Goal: Task Accomplishment & Management: Use online tool/utility

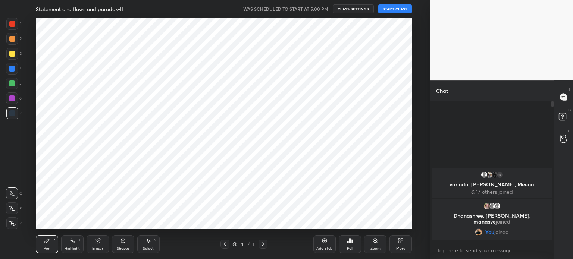
scroll to position [37062, 36874]
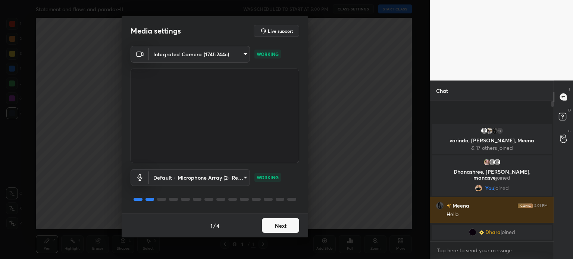
click at [288, 226] on button "Next" at bounding box center [280, 225] width 37 height 15
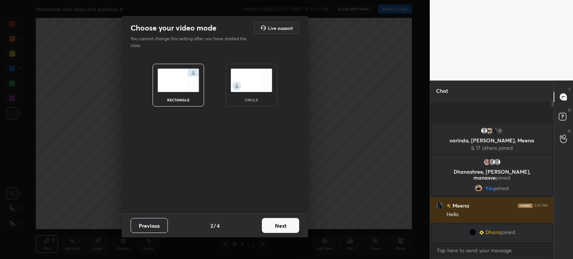
click at [250, 90] on img at bounding box center [251, 80] width 42 height 23
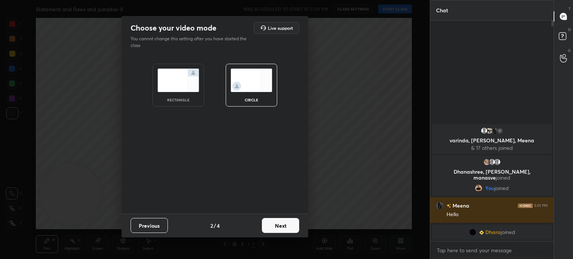
click at [280, 225] on button "Next" at bounding box center [280, 225] width 37 height 15
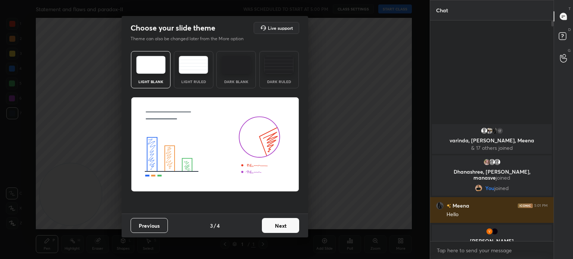
click at [280, 225] on button "Next" at bounding box center [280, 225] width 37 height 15
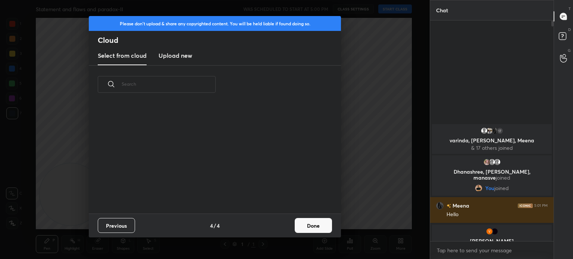
scroll to position [110, 239]
click at [311, 222] on button "Done" at bounding box center [312, 225] width 37 height 15
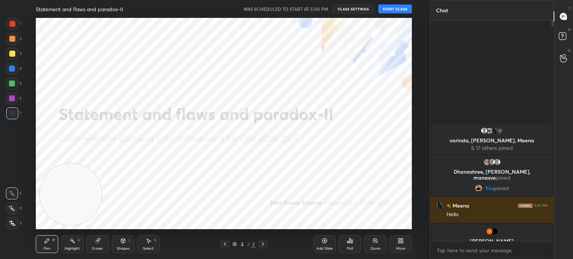
click at [390, 10] on button "START CLASS" at bounding box center [395, 8] width 34 height 9
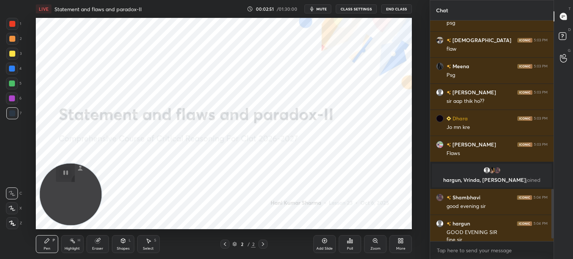
scroll to position [775, 0]
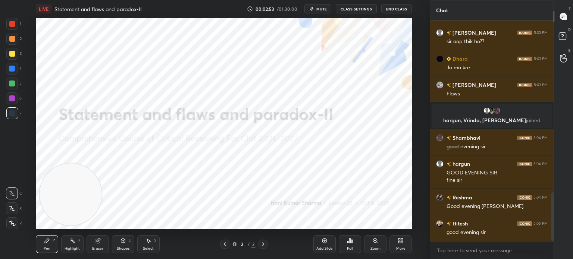
click at [404, 237] on div "More" at bounding box center [400, 244] width 22 height 18
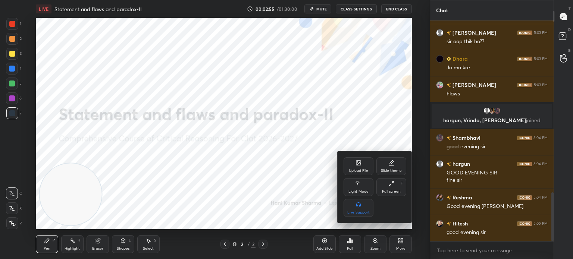
click at [354, 159] on div "Upload File" at bounding box center [358, 166] width 30 height 18
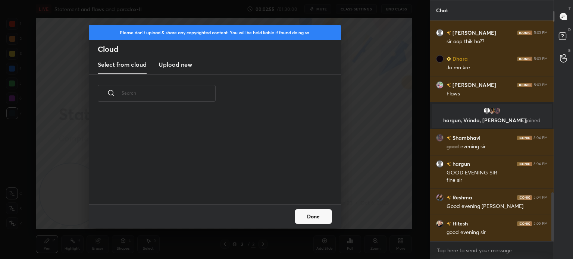
scroll to position [92, 239]
click at [180, 65] on h3 "Upload new" at bounding box center [175, 64] width 34 height 9
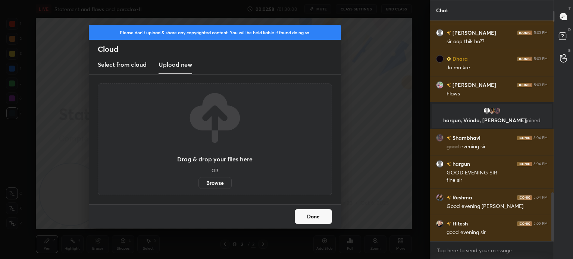
click at [208, 182] on label "Browse" at bounding box center [214, 183] width 33 height 12
click at [198, 182] on input "Browse" at bounding box center [198, 183] width 0 height 12
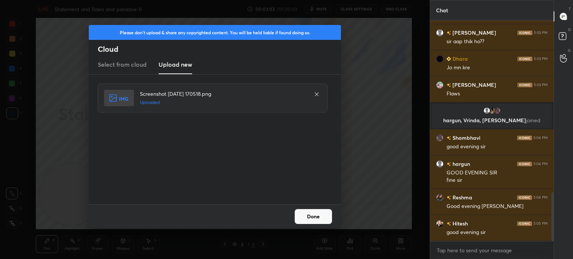
click at [325, 220] on button "Done" at bounding box center [312, 216] width 37 height 15
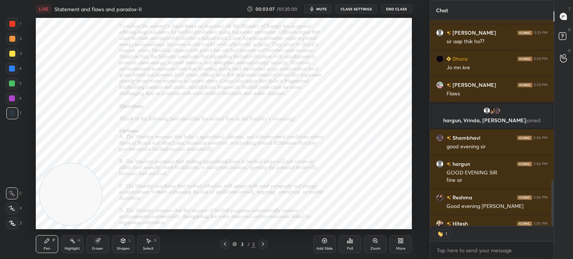
scroll to position [2, 2]
click at [380, 235] on div "Zoom" at bounding box center [375, 244] width 22 height 18
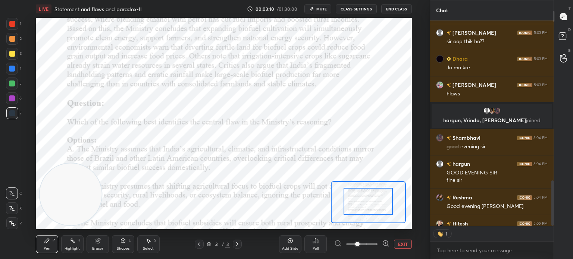
drag, startPoint x: 363, startPoint y: 198, endPoint x: 359, endPoint y: 189, distance: 9.2
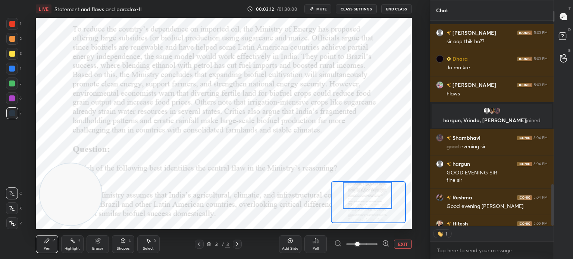
scroll to position [808, 0]
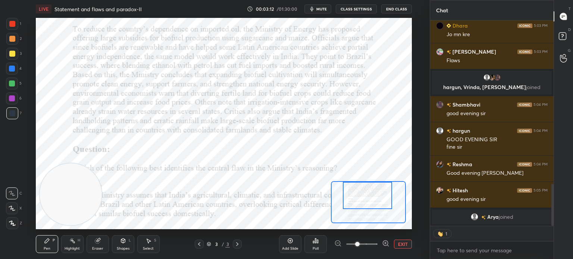
drag, startPoint x: 359, startPoint y: 189, endPoint x: 359, endPoint y: 183, distance: 6.4
click at [359, 183] on div at bounding box center [367, 195] width 49 height 27
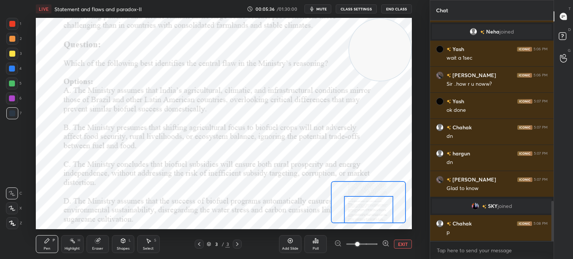
scroll to position [993, 0]
click at [315, 244] on div "Poll" at bounding box center [315, 244] width 22 height 18
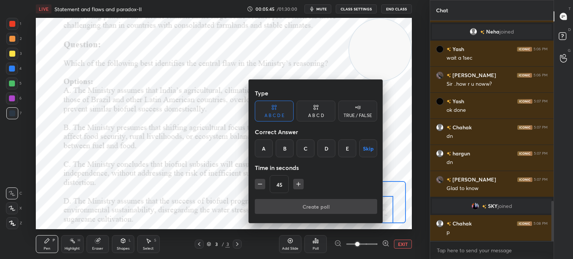
click at [316, 114] on div "A B C D" at bounding box center [316, 115] width 16 height 4
click at [267, 144] on div "A" at bounding box center [266, 148] width 22 height 18
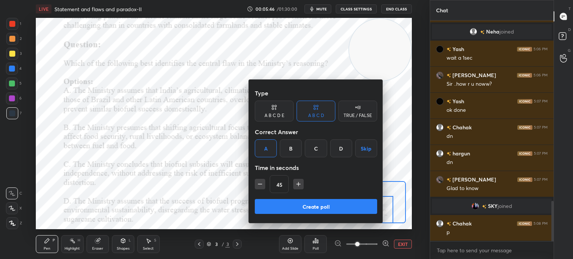
click at [321, 201] on button "Create poll" at bounding box center [316, 206] width 122 height 15
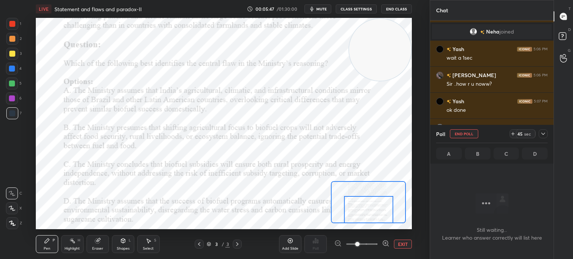
scroll to position [2, 2]
click at [404, 244] on button "EXIT" at bounding box center [403, 244] width 18 height 9
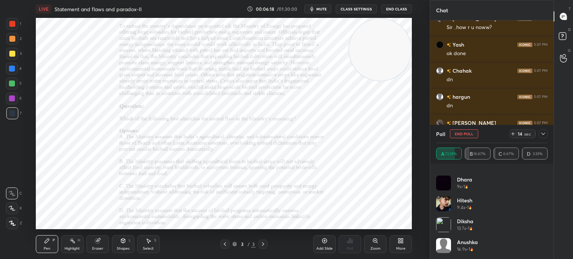
scroll to position [369, 0]
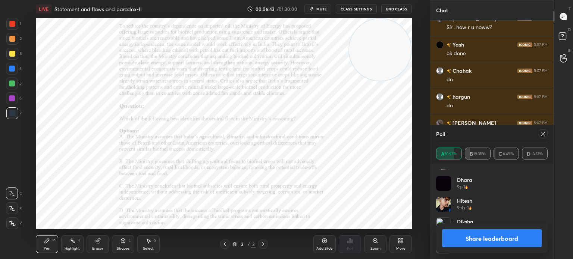
click at [543, 133] on icon at bounding box center [543, 134] width 6 height 6
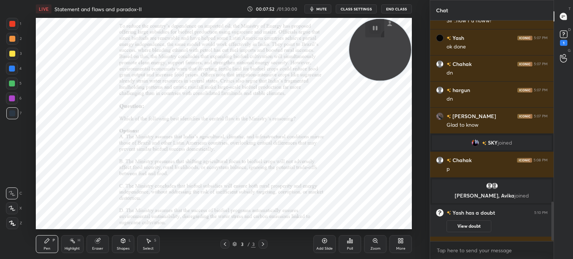
scroll to position [1039, 0]
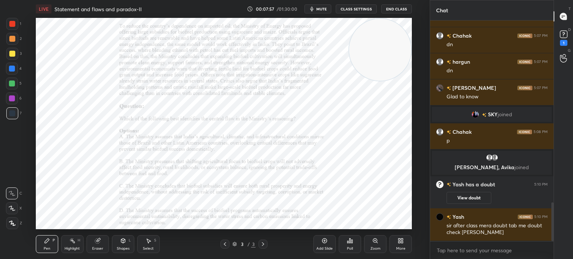
click at [406, 242] on div "More" at bounding box center [400, 244] width 22 height 18
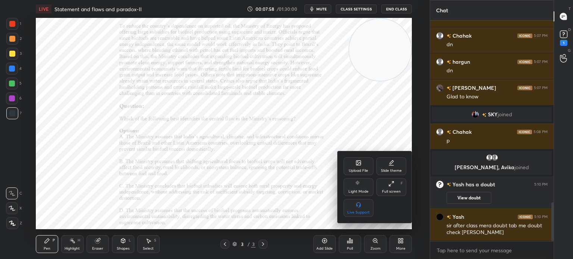
click at [353, 162] on div "Upload File" at bounding box center [358, 166] width 30 height 18
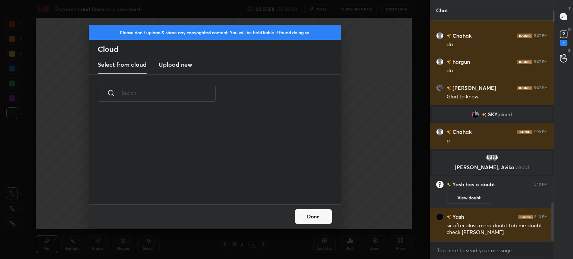
scroll to position [92, 239]
click at [161, 62] on h3 "Upload new" at bounding box center [175, 64] width 34 height 9
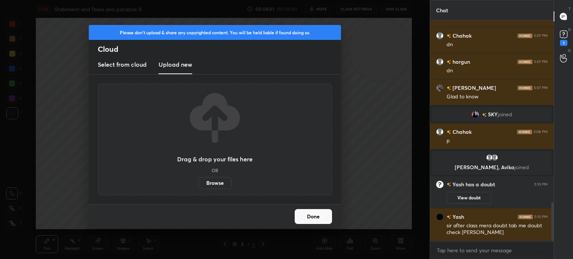
click at [211, 181] on label "Browse" at bounding box center [214, 183] width 33 height 12
click at [198, 181] on input "Browse" at bounding box center [198, 183] width 0 height 12
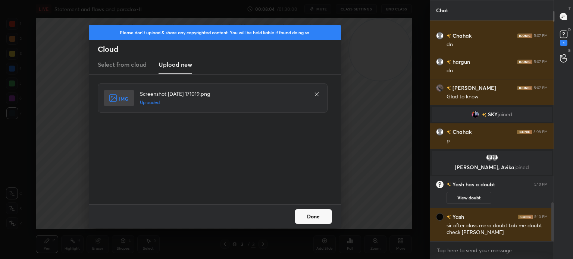
click at [310, 215] on button "Done" at bounding box center [312, 216] width 37 height 15
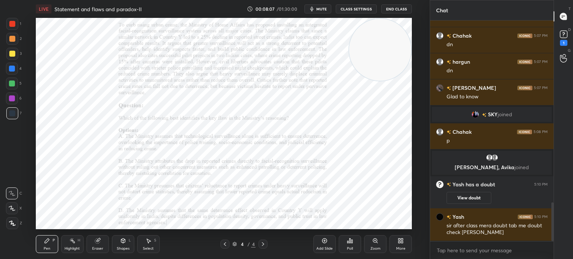
click at [373, 238] on icon at bounding box center [375, 241] width 6 height 6
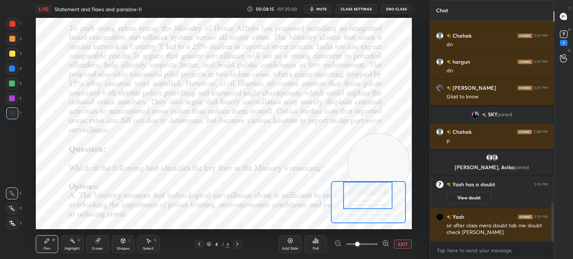
drag, startPoint x: 374, startPoint y: 60, endPoint x: 373, endPoint y: 174, distance: 114.8
click at [373, 174] on video at bounding box center [378, 164] width 62 height 62
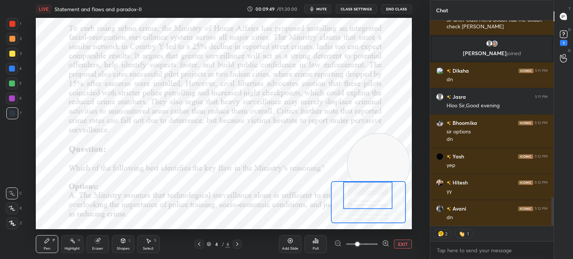
scroll to position [1271, 0]
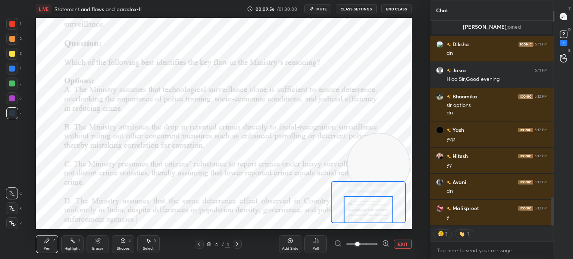
click at [350, 9] on button "CLASS SETTINGS" at bounding box center [355, 8] width 41 height 9
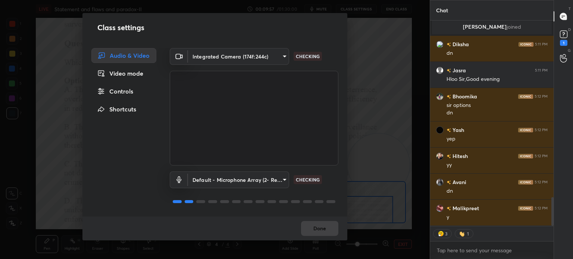
click at [119, 91] on div "Controls" at bounding box center [123, 91] width 65 height 15
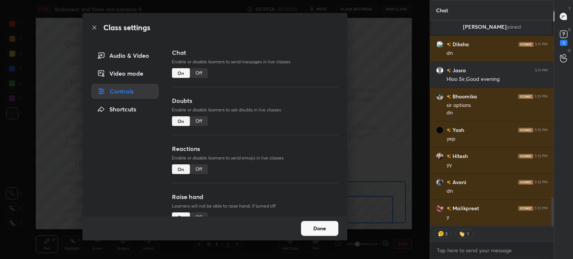
click at [201, 169] on div "Off" at bounding box center [199, 169] width 18 height 10
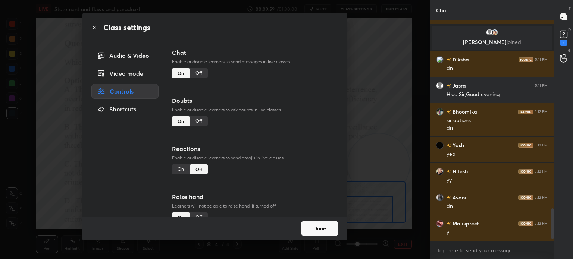
click at [315, 229] on button "Done" at bounding box center [319, 228] width 37 height 15
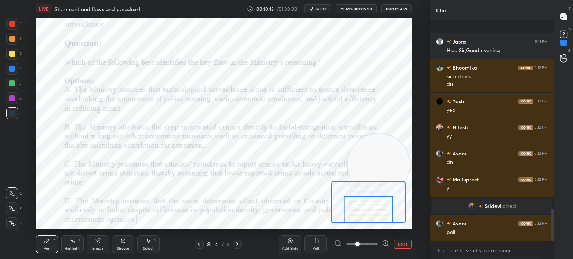
scroll to position [1227, 0]
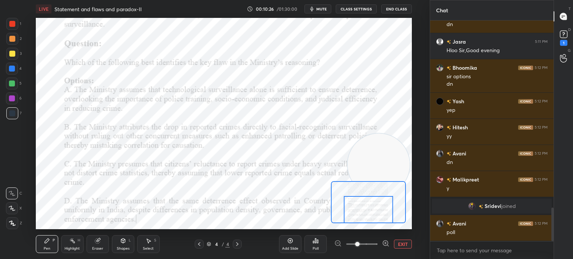
click at [318, 243] on div "Poll" at bounding box center [315, 244] width 22 height 18
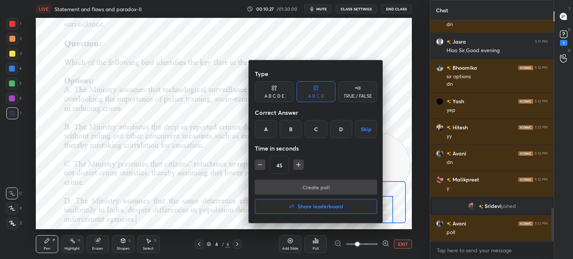
click at [290, 128] on div "B" at bounding box center [291, 129] width 22 height 18
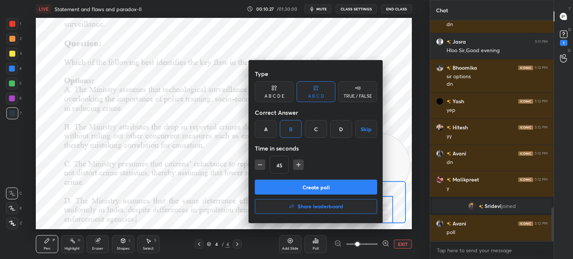
click at [290, 182] on button "Create poll" at bounding box center [316, 187] width 122 height 15
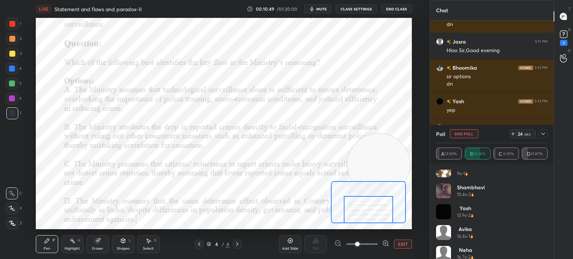
scroll to position [307, 0]
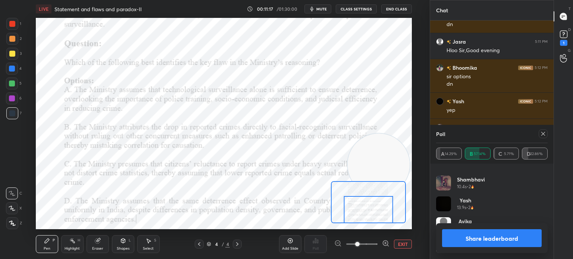
click at [544, 136] on icon at bounding box center [543, 134] width 6 height 6
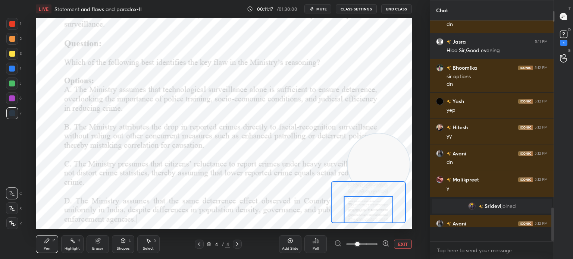
scroll to position [206, 121]
click at [396, 247] on button "EXIT" at bounding box center [403, 244] width 18 height 9
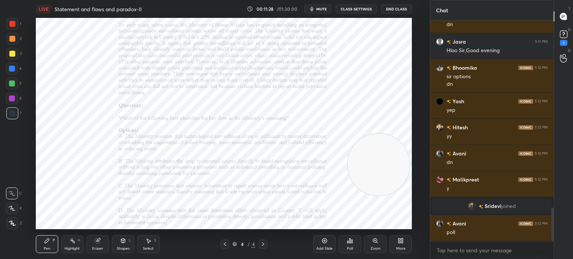
scroll to position [1245, 0]
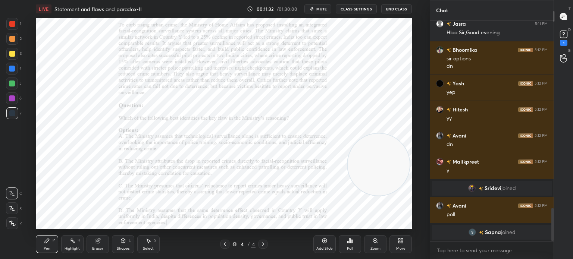
click at [400, 244] on div "More" at bounding box center [400, 244] width 22 height 18
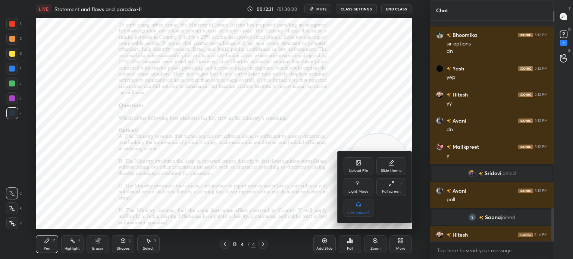
scroll to position [1256, 0]
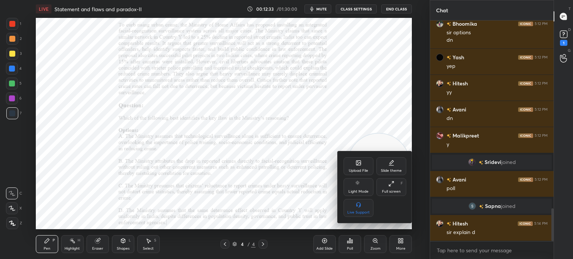
click at [354, 170] on div "Upload File" at bounding box center [358, 171] width 19 height 4
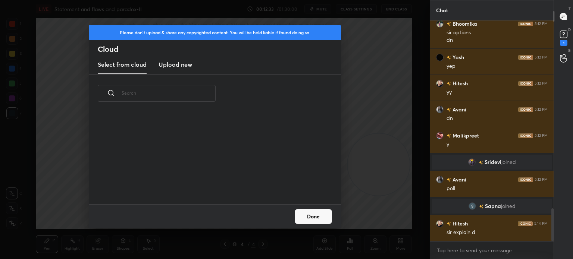
scroll to position [92, 239]
click at [179, 62] on h3 "Upload new" at bounding box center [175, 64] width 34 height 9
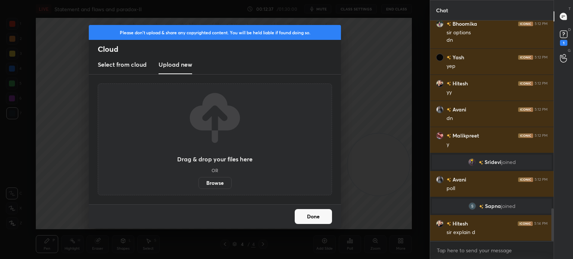
click at [204, 183] on label "Browse" at bounding box center [214, 183] width 33 height 12
click at [198, 183] on input "Browse" at bounding box center [198, 183] width 0 height 12
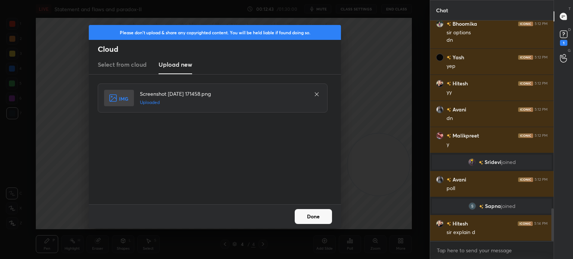
click at [309, 219] on button "Done" at bounding box center [312, 216] width 37 height 15
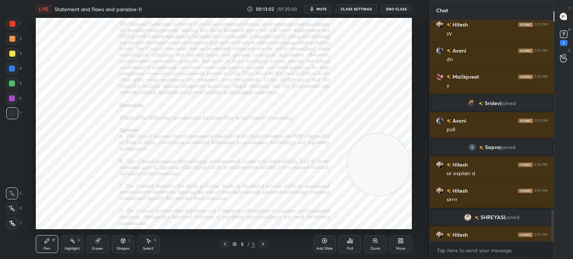
scroll to position [1311, 0]
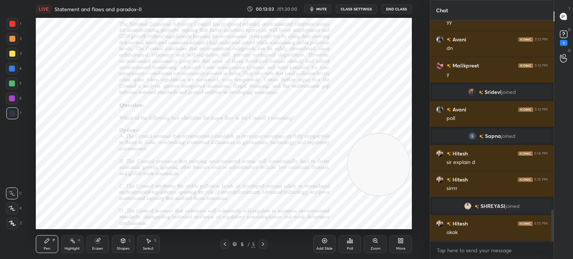
click at [399, 243] on icon at bounding box center [399, 242] width 2 height 2
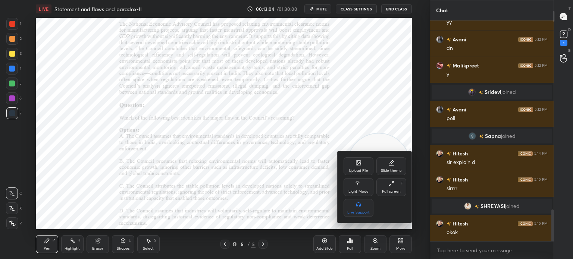
click at [356, 164] on icon at bounding box center [358, 163] width 4 height 4
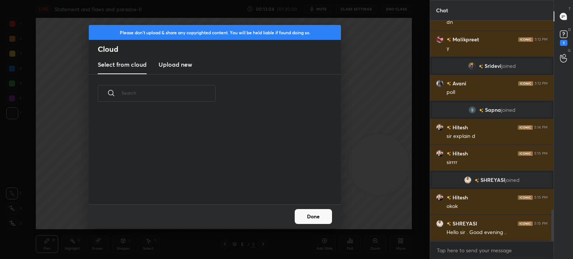
scroll to position [92, 239]
click at [368, 89] on div "Please don't upload & share any copyrighted content. You will be held liable if…" at bounding box center [214, 129] width 429 height 259
click at [182, 64] on h3 "Upload new" at bounding box center [175, 64] width 34 height 9
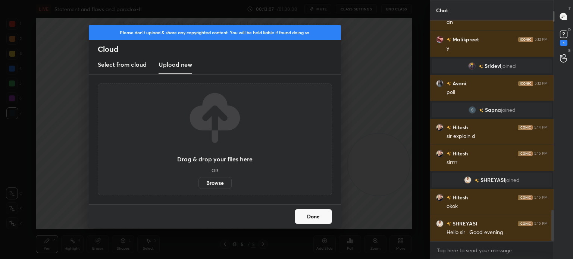
click at [211, 183] on label "Browse" at bounding box center [214, 183] width 33 height 12
click at [198, 183] on input "Browse" at bounding box center [198, 183] width 0 height 12
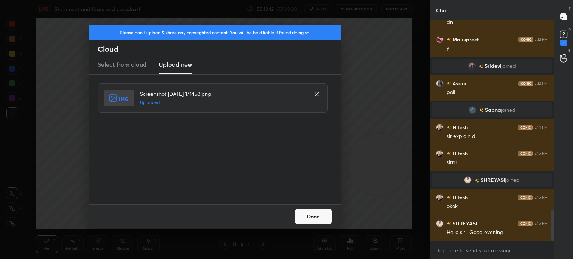
click at [312, 219] on button "Done" at bounding box center [312, 216] width 37 height 15
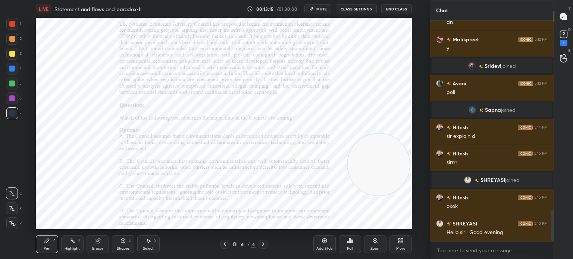
click at [373, 243] on icon at bounding box center [375, 241] width 6 height 6
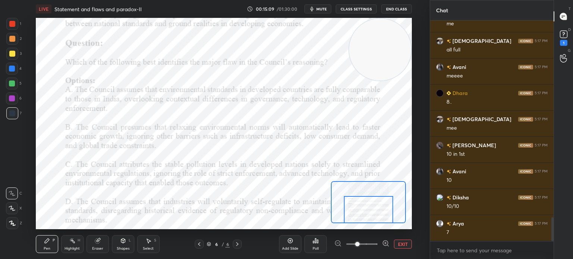
scroll to position [1817, 0]
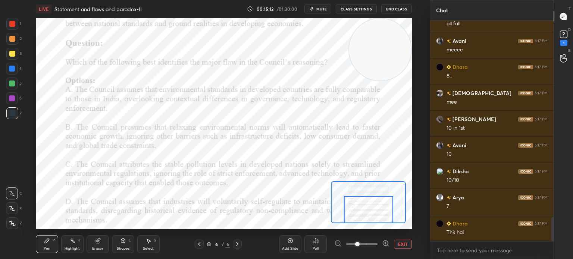
click at [315, 250] on div "Poll" at bounding box center [315, 249] width 6 height 4
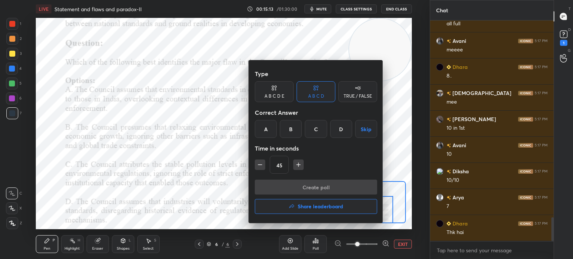
click at [317, 126] on div "C" at bounding box center [316, 129] width 22 height 18
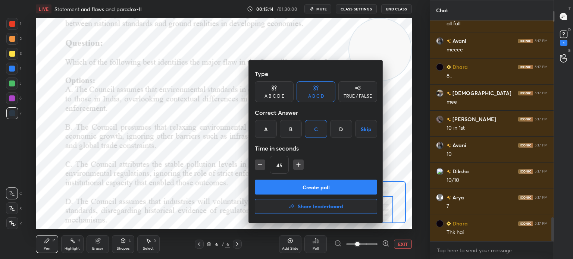
click at [305, 186] on button "Create poll" at bounding box center [316, 187] width 122 height 15
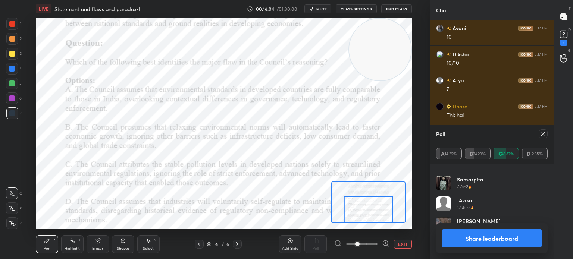
scroll to position [1961, 0]
click at [468, 240] on button "Share leaderboard" at bounding box center [492, 238] width 100 height 18
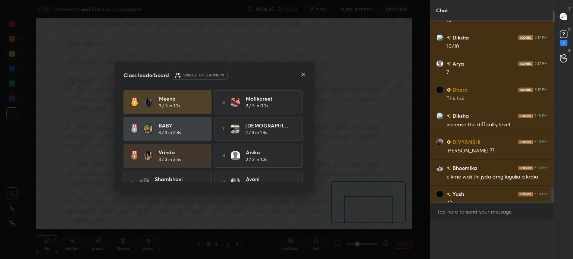
scroll to position [224, 121]
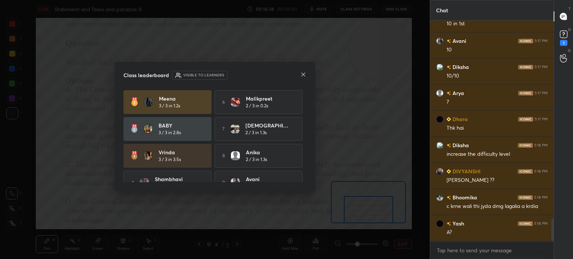
click at [303, 75] on icon at bounding box center [303, 75] width 6 height 6
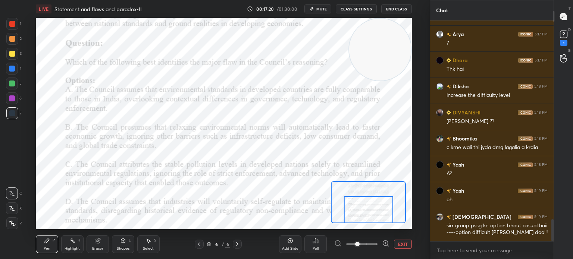
scroll to position [2007, 0]
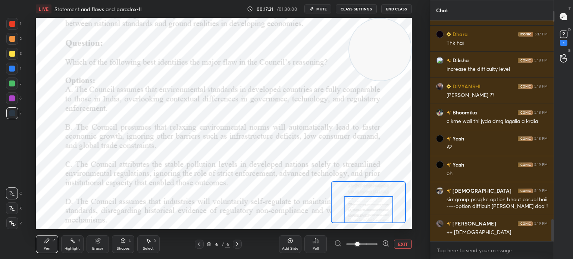
click at [403, 245] on button "EXIT" at bounding box center [403, 244] width 18 height 9
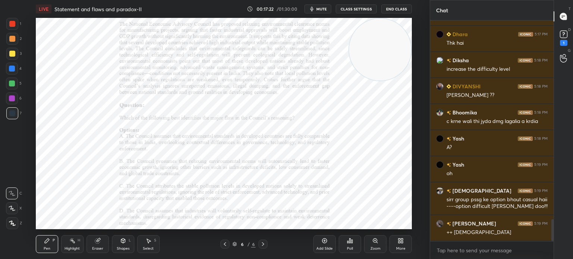
click at [398, 243] on icon at bounding box center [400, 241] width 6 height 6
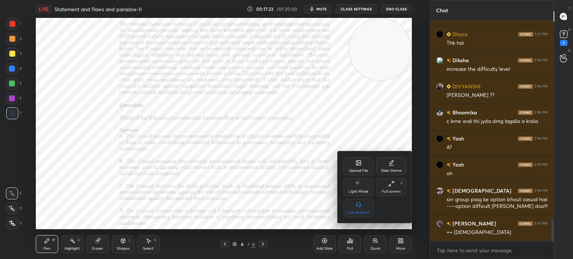
click at [351, 163] on div "Upload File" at bounding box center [358, 166] width 30 height 18
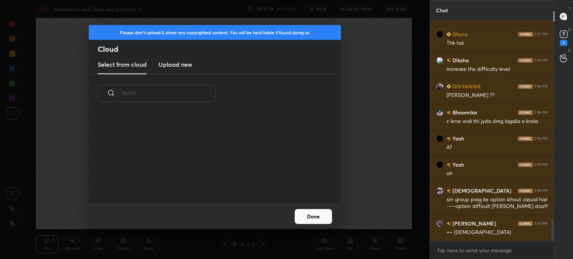
scroll to position [92, 239]
click at [364, 138] on div "Please don't upload & share any copyrighted content. You will be held liable if…" at bounding box center [214, 129] width 429 height 259
click at [313, 216] on button "Done" at bounding box center [312, 216] width 37 height 15
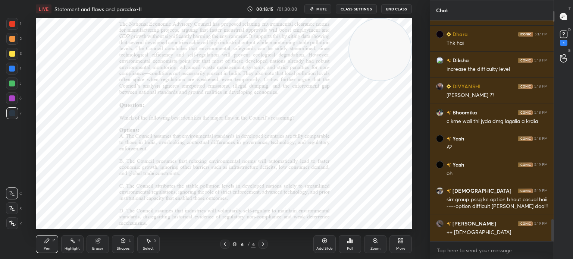
click at [402, 239] on icon at bounding box center [402, 240] width 2 height 2
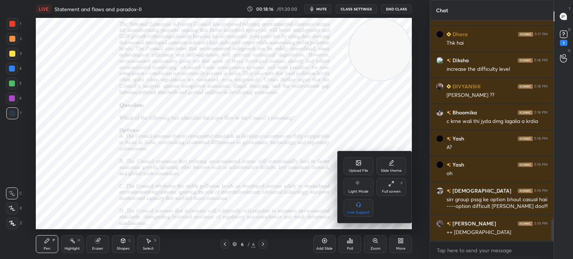
click at [360, 169] on div "Upload File" at bounding box center [358, 171] width 19 height 4
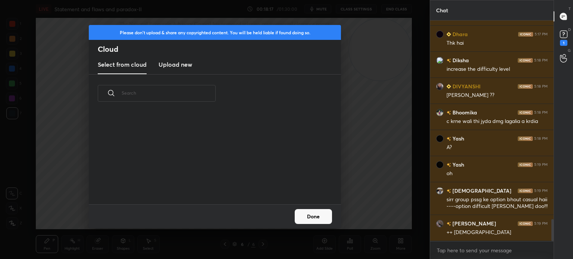
click at [188, 63] on h3 "Upload new" at bounding box center [175, 64] width 34 height 9
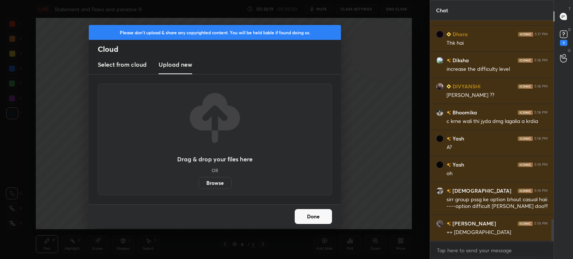
click at [209, 182] on label "Browse" at bounding box center [214, 183] width 33 height 12
click at [198, 182] on input "Browse" at bounding box center [198, 183] width 0 height 12
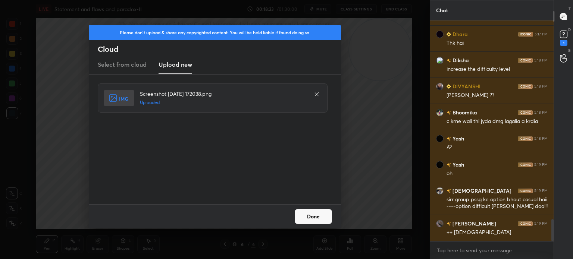
click at [313, 216] on button "Done" at bounding box center [312, 216] width 37 height 15
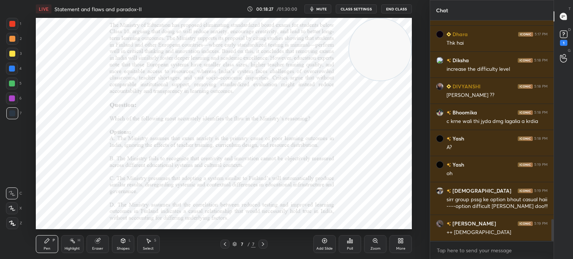
click at [375, 240] on icon at bounding box center [374, 240] width 1 height 0
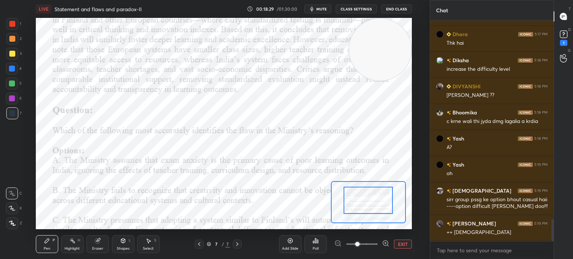
drag, startPoint x: 363, startPoint y: 195, endPoint x: 363, endPoint y: 187, distance: 8.2
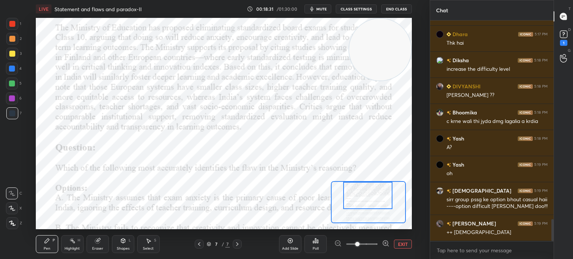
click at [363, 178] on div "Setting up your live class Poll for secs No correct answer Start poll" at bounding box center [224, 123] width 376 height 211
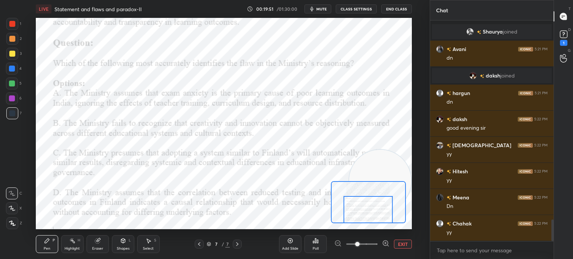
scroll to position [2047, 0]
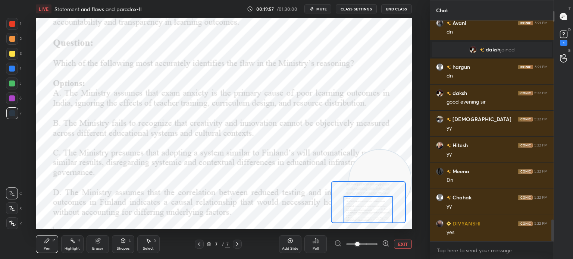
click at [393, 165] on video at bounding box center [380, 181] width 62 height 62
drag, startPoint x: 370, startPoint y: 158, endPoint x: 385, endPoint y: 15, distance: 143.9
click at [385, 15] on div "LIVE Statement and flaws and paradox-II 00:20:00 / 01:30:00 mute CLASS SETTINGS…" at bounding box center [224, 129] width 400 height 259
click at [316, 246] on div "Poll" at bounding box center [315, 244] width 22 height 18
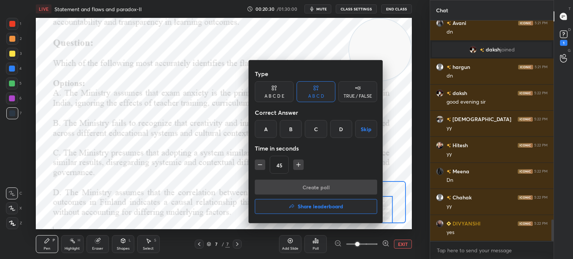
click at [340, 127] on div "D" at bounding box center [341, 129] width 22 height 18
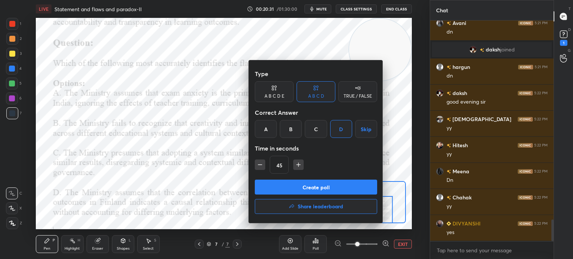
click at [325, 185] on button "Create poll" at bounding box center [316, 187] width 122 height 15
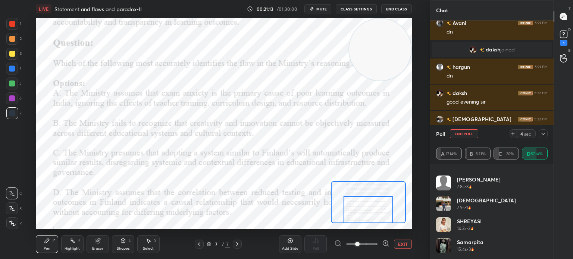
scroll to position [2119, 0]
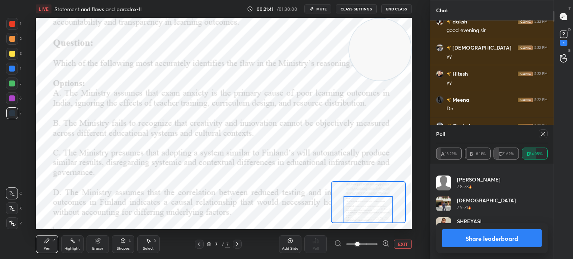
click at [540, 134] on icon at bounding box center [543, 134] width 6 height 6
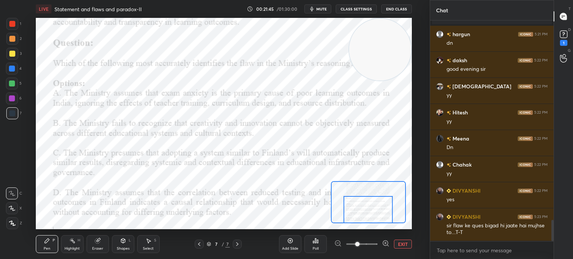
scroll to position [2098, 0]
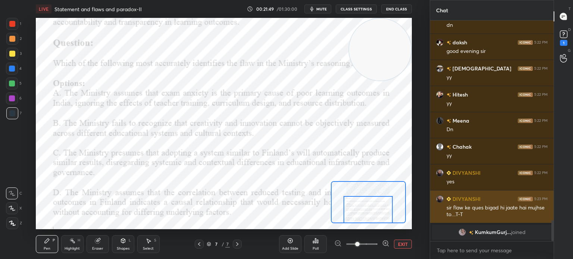
click at [439, 198] on img "grid" at bounding box center [439, 198] width 7 height 7
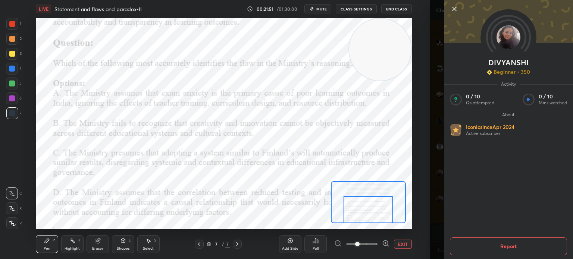
click at [454, 7] on icon at bounding box center [454, 8] width 9 height 9
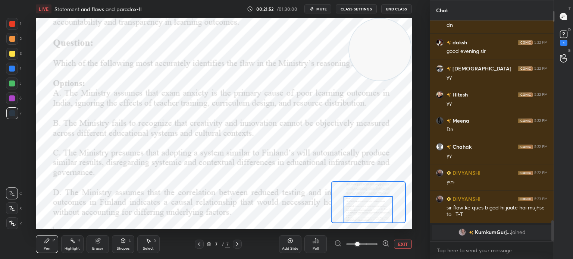
click at [400, 243] on button "EXIT" at bounding box center [403, 244] width 18 height 9
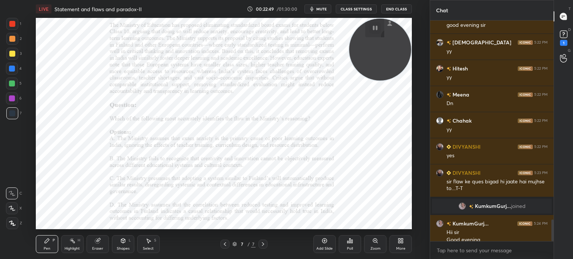
scroll to position [2064, 0]
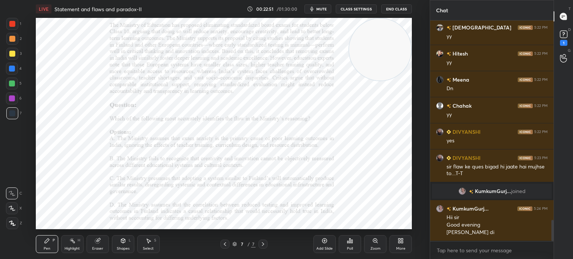
click at [401, 244] on div "More" at bounding box center [400, 244] width 22 height 18
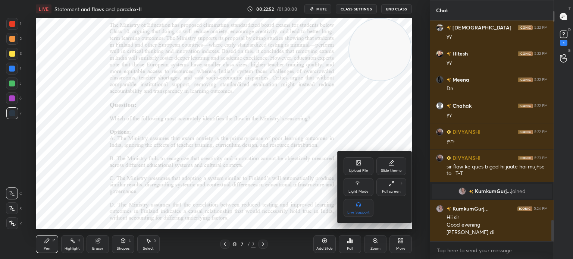
click at [351, 167] on div "Upload File" at bounding box center [358, 166] width 30 height 18
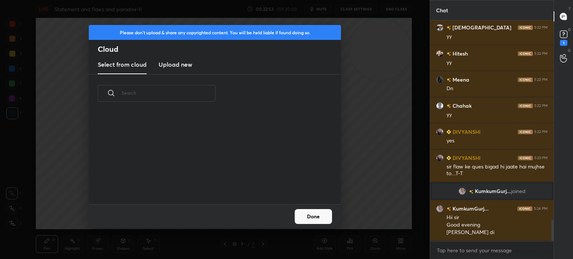
scroll to position [92, 239]
click at [172, 68] on h3 "Upload new" at bounding box center [175, 64] width 34 height 9
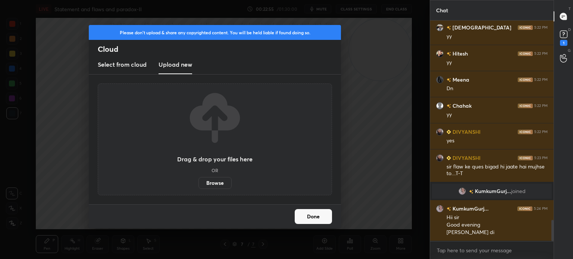
click at [212, 180] on label "Browse" at bounding box center [214, 183] width 33 height 12
click at [198, 180] on input "Browse" at bounding box center [198, 183] width 0 height 12
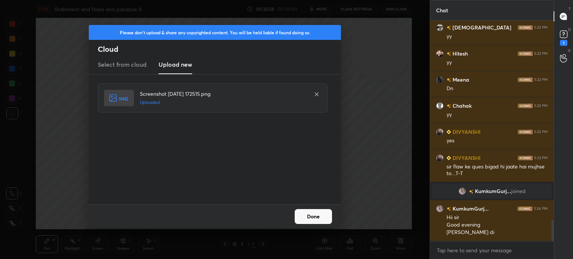
click at [313, 213] on button "Done" at bounding box center [312, 216] width 37 height 15
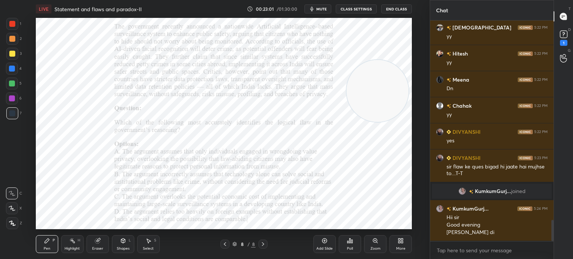
drag, startPoint x: 370, startPoint y: 65, endPoint x: 367, endPoint y: 113, distance: 48.5
click at [367, 113] on video at bounding box center [377, 91] width 62 height 62
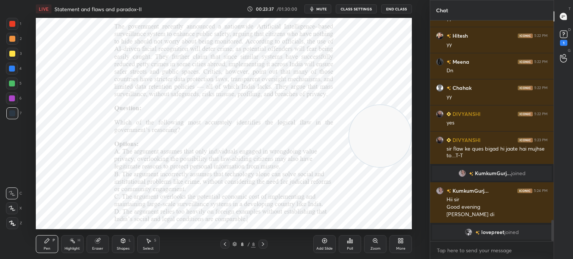
drag, startPoint x: 374, startPoint y: 107, endPoint x: 384, endPoint y: 145, distance: 39.3
click at [384, 145] on video at bounding box center [380, 136] width 62 height 62
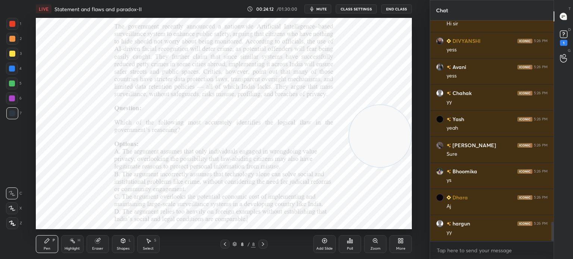
scroll to position [2414, 0]
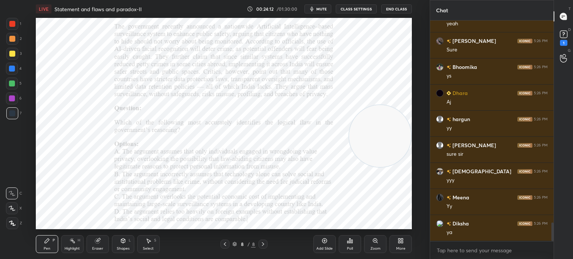
click at [95, 245] on div "Eraser" at bounding box center [97, 244] width 22 height 18
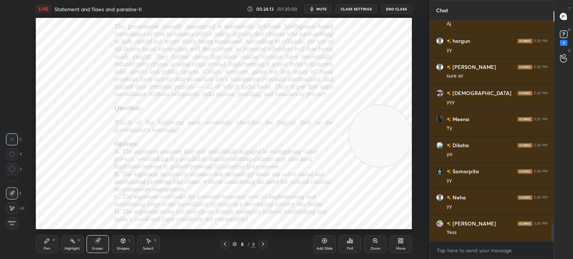
click at [12, 224] on span "Erase all" at bounding box center [11, 223] width 11 height 5
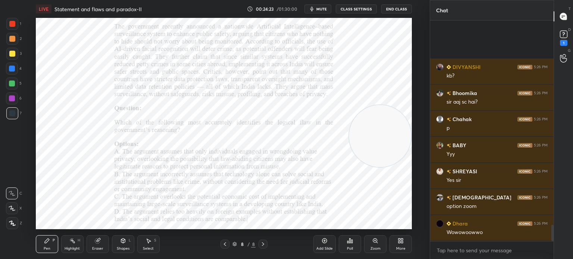
scroll to position [2779, 0]
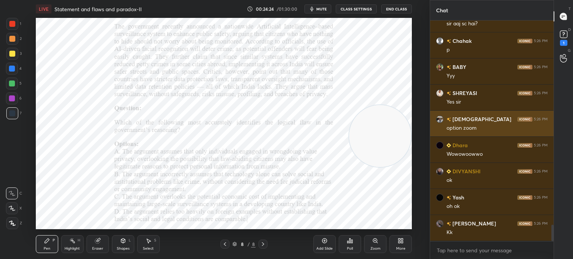
click at [375, 246] on div "Zoom" at bounding box center [375, 244] width 22 height 18
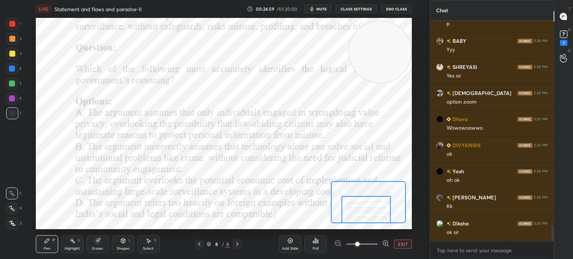
scroll to position [2831, 0]
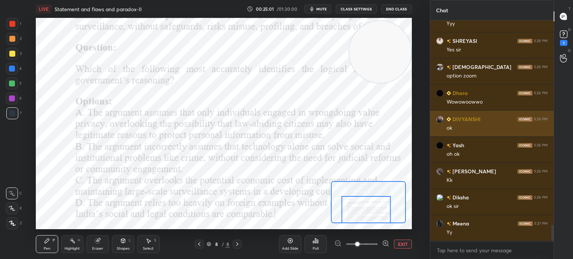
click at [404, 245] on button "EXIT" at bounding box center [403, 244] width 18 height 9
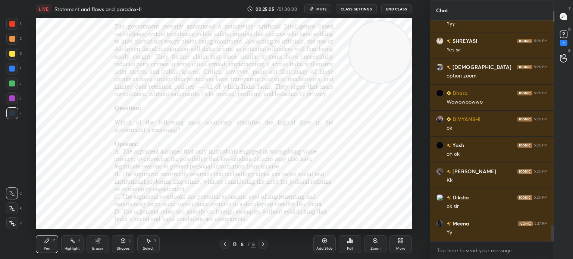
click at [346, 244] on div "Poll" at bounding box center [349, 244] width 22 height 18
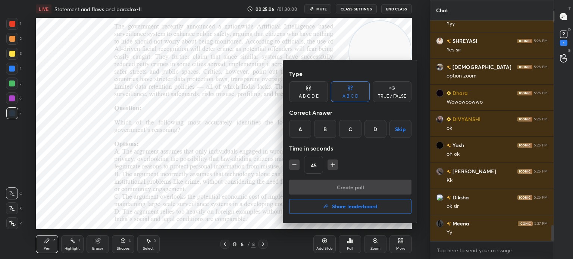
click at [300, 131] on div "A" at bounding box center [300, 129] width 22 height 18
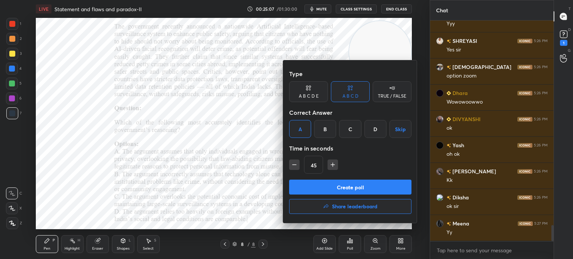
click at [340, 185] on button "Create poll" at bounding box center [350, 187] width 122 height 15
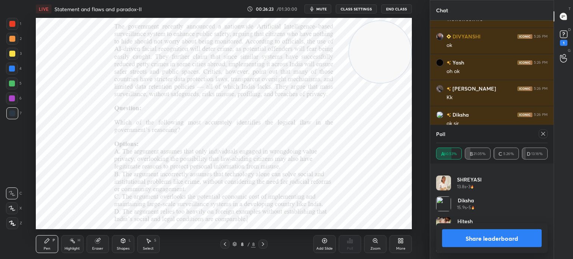
scroll to position [2706, 0]
click at [463, 240] on button "Share leaderboard" at bounding box center [492, 238] width 100 height 18
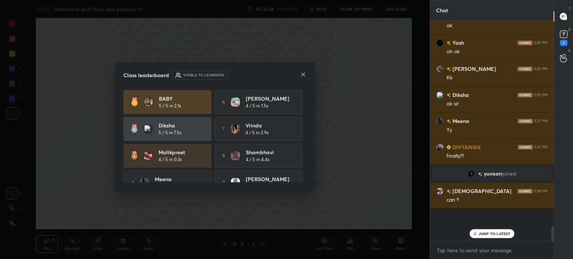
scroll to position [3, 2]
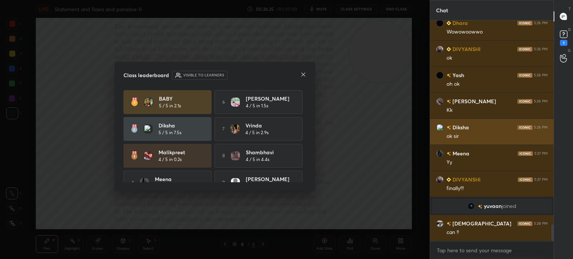
click at [301, 74] on icon at bounding box center [303, 75] width 6 height 6
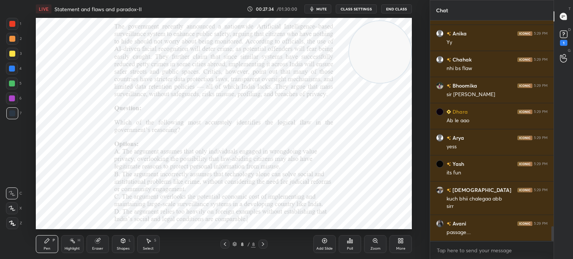
scroll to position [3066, 0]
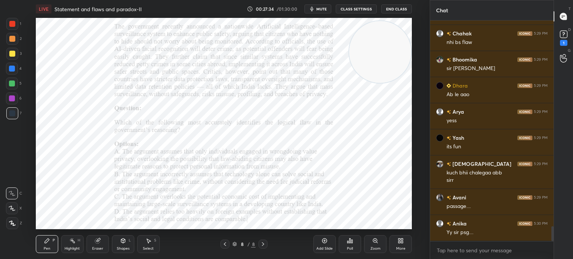
click at [405, 241] on div "More" at bounding box center [400, 244] width 22 height 18
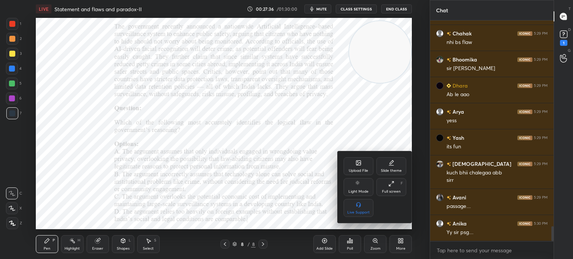
click at [358, 164] on icon at bounding box center [358, 164] width 4 height 3
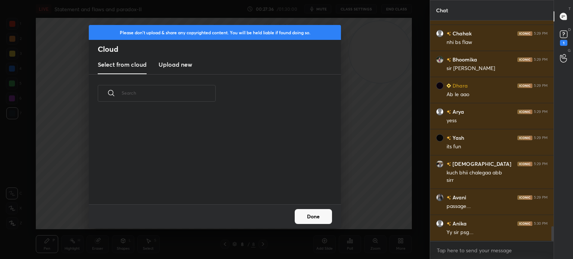
scroll to position [92, 239]
click at [176, 64] on h3 "Upload new" at bounding box center [175, 64] width 34 height 9
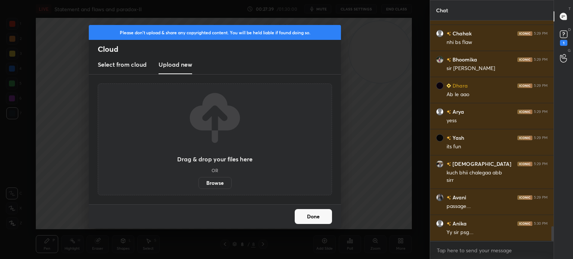
click at [212, 182] on label "Browse" at bounding box center [214, 183] width 33 height 12
click at [198, 182] on input "Browse" at bounding box center [198, 183] width 0 height 12
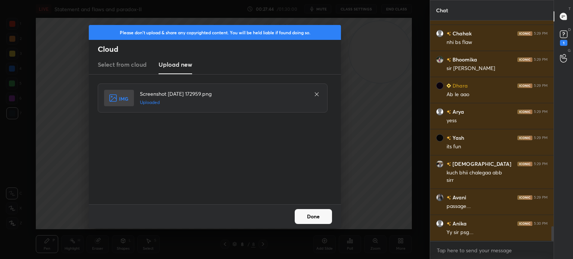
click at [314, 215] on button "Done" at bounding box center [312, 216] width 37 height 15
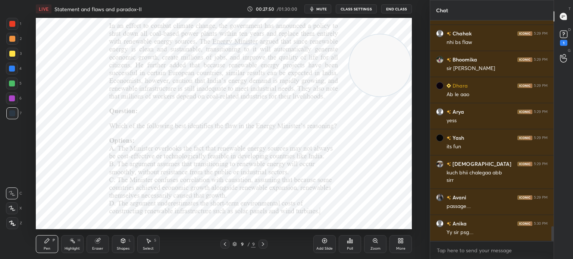
drag, startPoint x: 371, startPoint y: 41, endPoint x: 371, endPoint y: 54, distance: 13.1
click at [371, 54] on video at bounding box center [380, 65] width 62 height 62
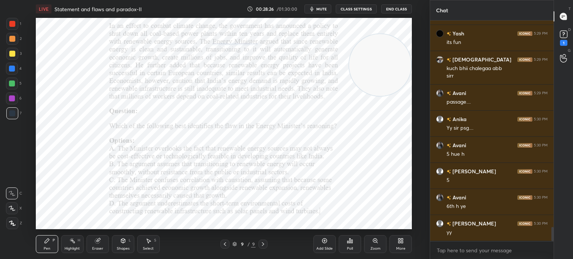
scroll to position [3197, 0]
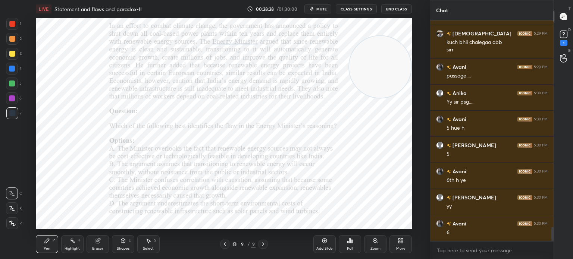
click at [369, 62] on video at bounding box center [380, 67] width 62 height 62
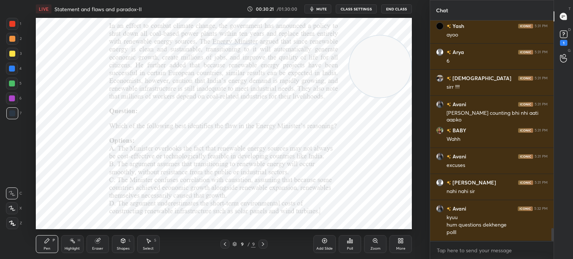
scroll to position [3551, 0]
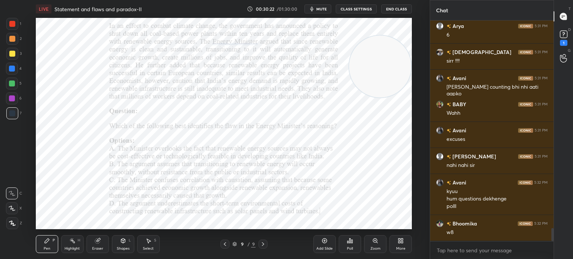
click at [11, 225] on icon at bounding box center [12, 223] width 7 height 5
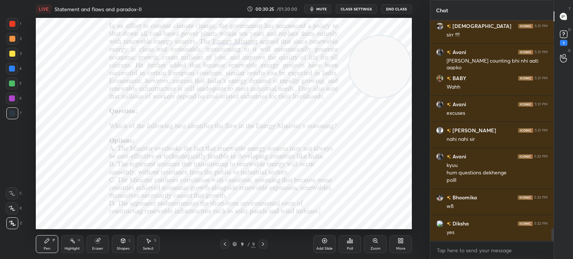
scroll to position [3603, 0]
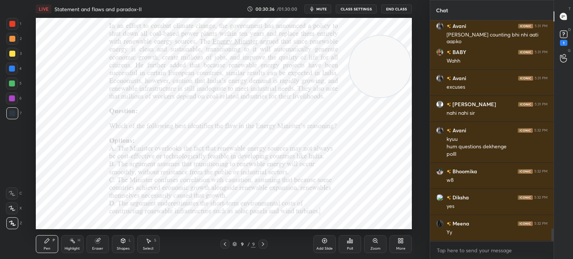
click at [351, 243] on icon at bounding box center [351, 241] width 1 height 3
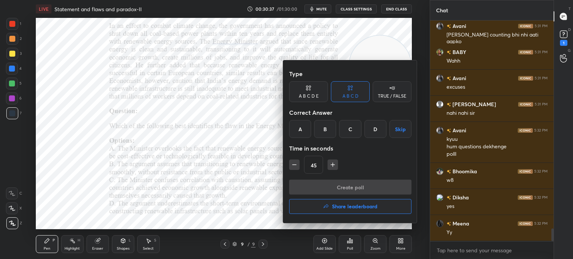
click at [349, 132] on div "C" at bounding box center [350, 129] width 22 height 18
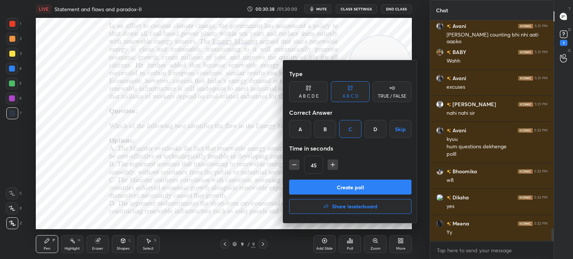
click at [340, 186] on button "Create poll" at bounding box center [350, 187] width 122 height 15
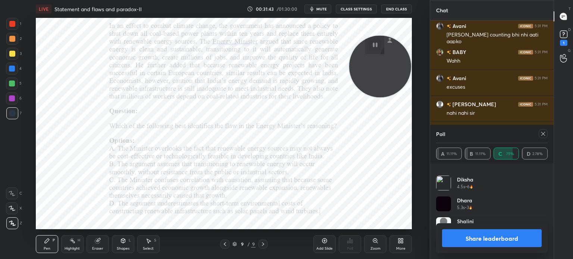
scroll to position [3668, 0]
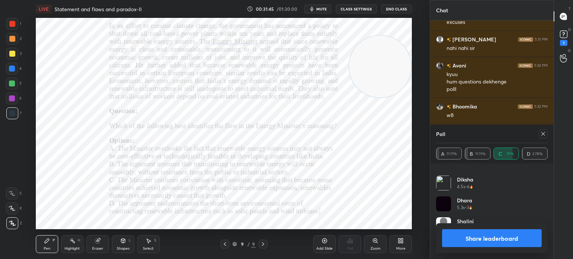
click at [473, 239] on button "Share leaderboard" at bounding box center [492, 238] width 100 height 18
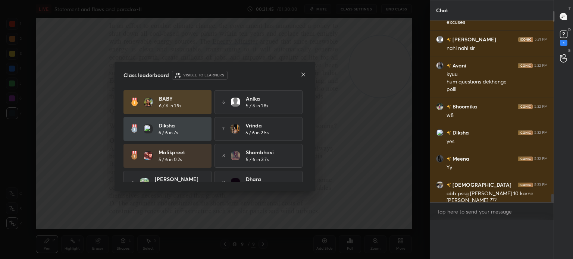
scroll to position [3657, 0]
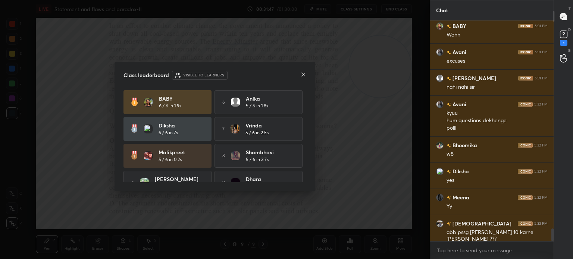
click at [303, 72] on icon at bounding box center [303, 75] width 6 height 6
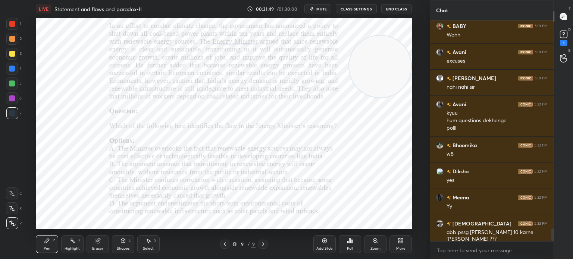
click at [399, 242] on icon at bounding box center [399, 242] width 2 height 2
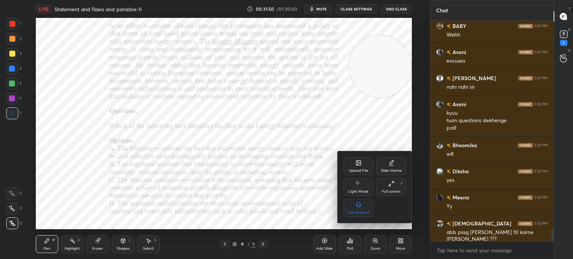
click at [350, 165] on div "Upload File" at bounding box center [358, 166] width 30 height 18
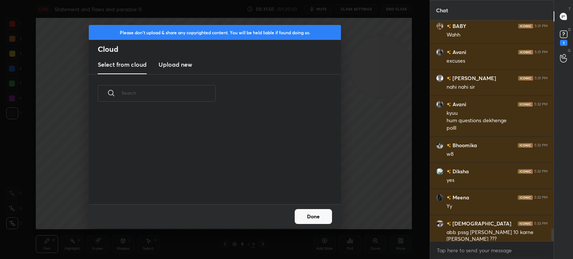
scroll to position [92, 239]
click at [171, 67] on h3 "Upload new" at bounding box center [175, 64] width 34 height 9
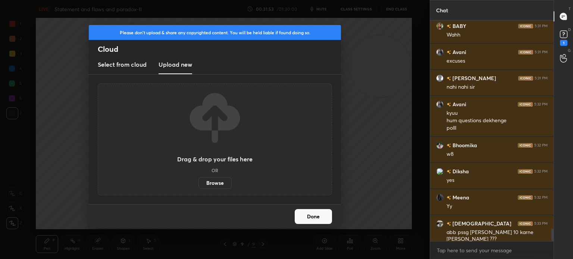
click at [210, 181] on label "Browse" at bounding box center [214, 183] width 33 height 12
click at [198, 181] on input "Browse" at bounding box center [198, 183] width 0 height 12
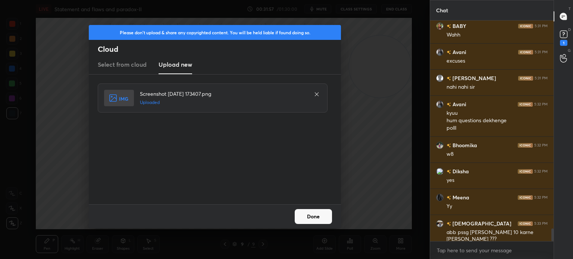
click at [312, 216] on button "Done" at bounding box center [312, 216] width 37 height 15
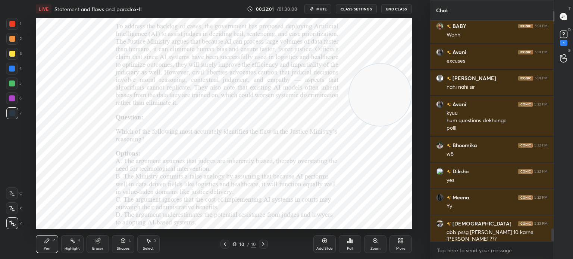
drag, startPoint x: 388, startPoint y: 75, endPoint x: 388, endPoint y: 105, distance: 30.2
click at [388, 105] on video at bounding box center [380, 95] width 62 height 62
click at [324, 10] on span "mute" at bounding box center [321, 8] width 10 height 5
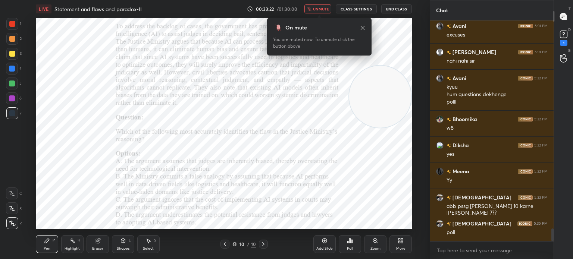
click at [319, 8] on span "unmute" at bounding box center [321, 8] width 16 height 5
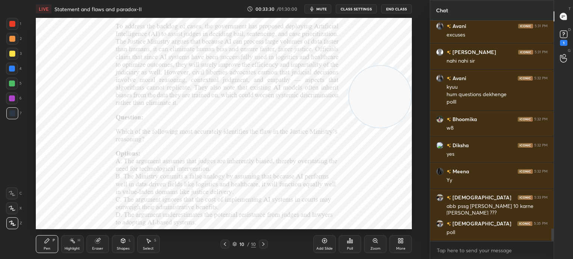
click at [350, 250] on div "Poll" at bounding box center [350, 249] width 6 height 4
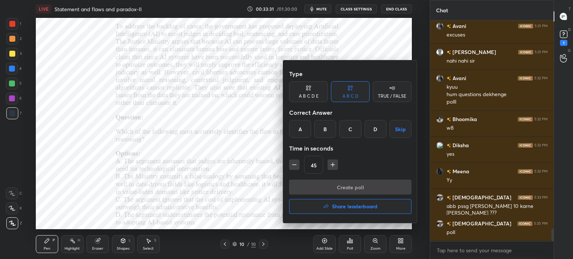
click at [325, 129] on div "B" at bounding box center [325, 129] width 22 height 18
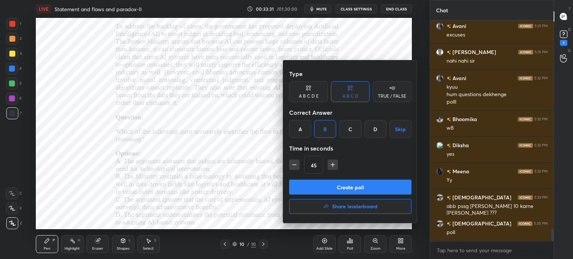
click at [337, 188] on button "Create poll" at bounding box center [350, 187] width 122 height 15
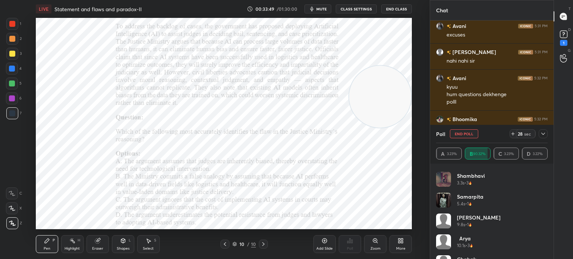
scroll to position [495, 0]
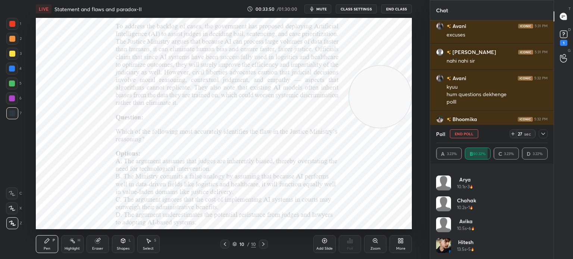
click at [542, 133] on icon at bounding box center [543, 134] width 6 height 6
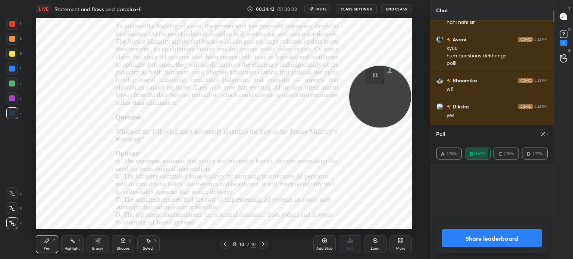
scroll to position [3720, 0]
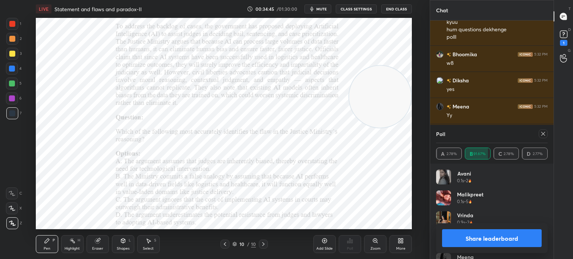
click at [541, 135] on icon at bounding box center [543, 134] width 6 height 6
type textarea "x"
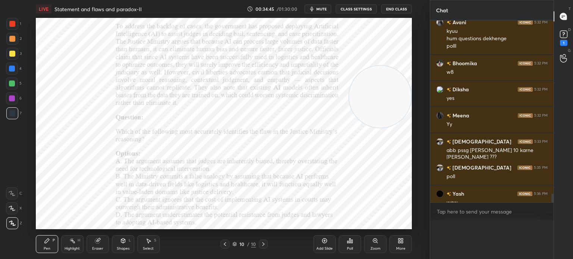
scroll to position [224, 121]
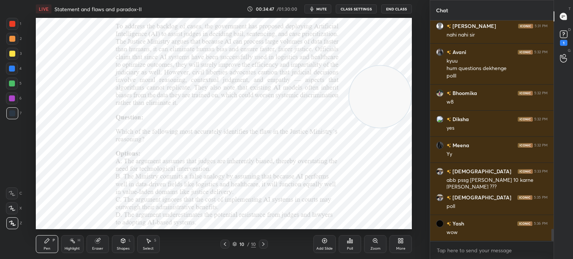
click at [400, 240] on icon at bounding box center [400, 241] width 6 height 6
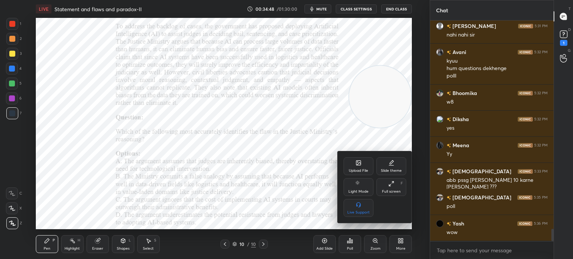
click at [358, 170] on div "Upload File" at bounding box center [358, 171] width 19 height 4
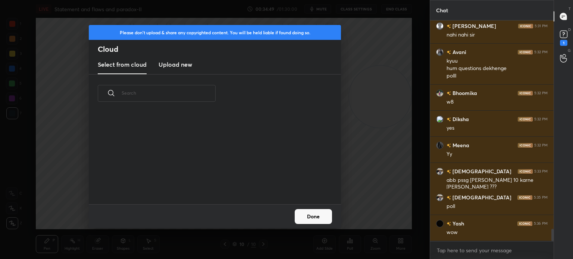
click at [176, 66] on h3 "Upload new" at bounding box center [175, 64] width 34 height 9
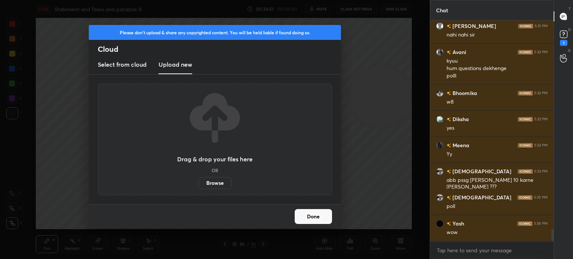
click at [213, 182] on label "Browse" at bounding box center [214, 183] width 33 height 12
click at [198, 182] on input "Browse" at bounding box center [198, 183] width 0 height 12
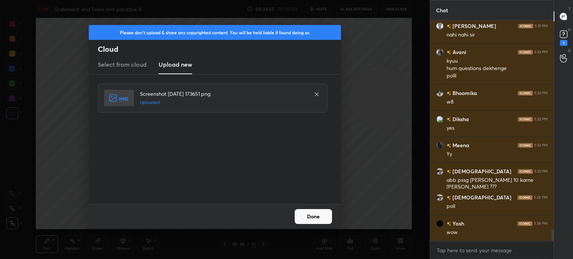
click at [307, 215] on button "Done" at bounding box center [312, 216] width 37 height 15
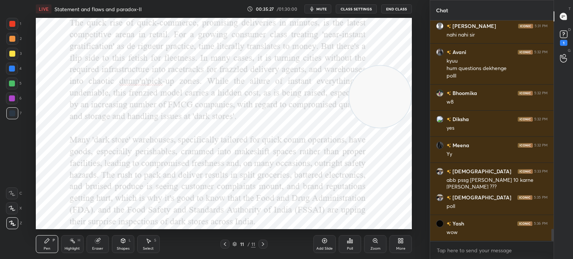
click at [403, 242] on icon at bounding box center [402, 242] width 2 height 2
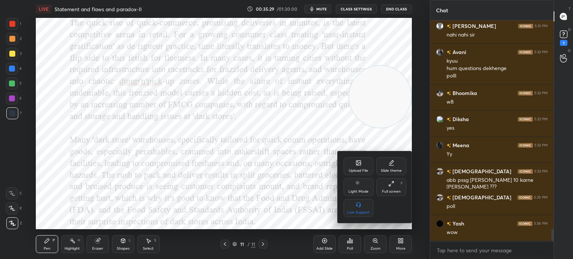
click at [356, 161] on icon at bounding box center [358, 163] width 4 height 4
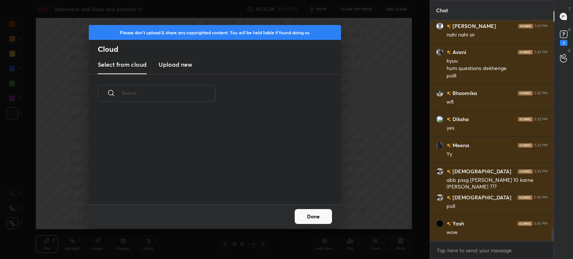
scroll to position [92, 239]
click at [196, 69] on div "Select from cloud Upload new" at bounding box center [215, 65] width 252 height 19
click at [178, 62] on h3 "Upload new" at bounding box center [175, 64] width 34 height 9
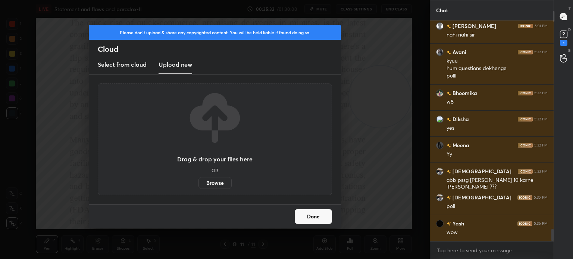
click at [212, 180] on label "Browse" at bounding box center [214, 183] width 33 height 12
click at [198, 180] on input "Browse" at bounding box center [198, 183] width 0 height 12
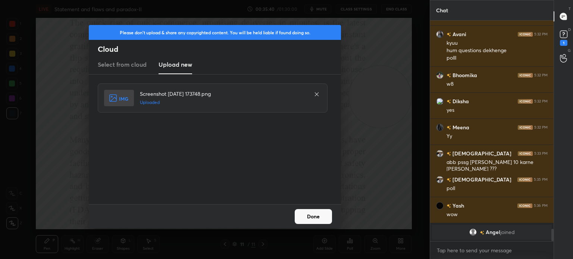
click at [313, 215] on button "Done" at bounding box center [312, 216] width 37 height 15
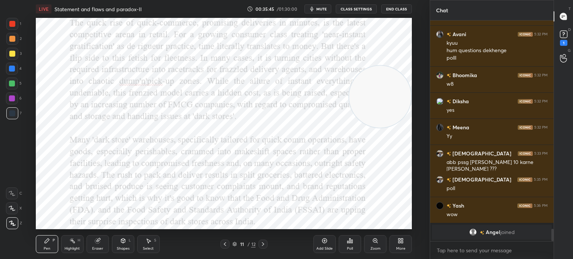
click at [403, 102] on video at bounding box center [380, 97] width 62 height 62
drag, startPoint x: 403, startPoint y: 102, endPoint x: 410, endPoint y: 148, distance: 46.7
click at [410, 148] on video at bounding box center [380, 142] width 62 height 62
click at [324, 8] on span "mute" at bounding box center [321, 8] width 10 height 5
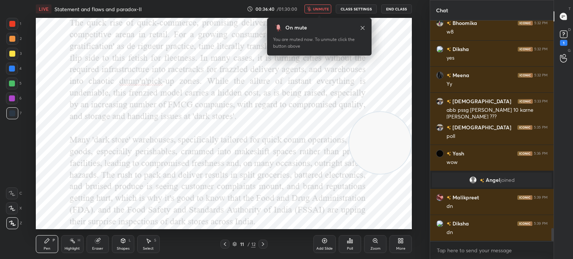
scroll to position [3472, 0]
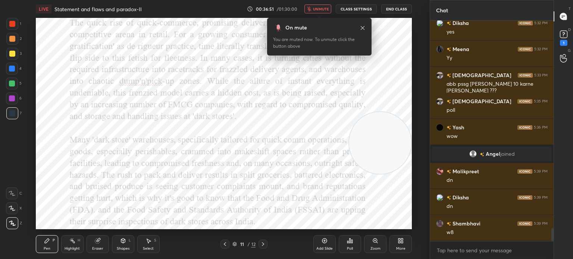
click at [321, 7] on span "unmute" at bounding box center [321, 8] width 16 height 5
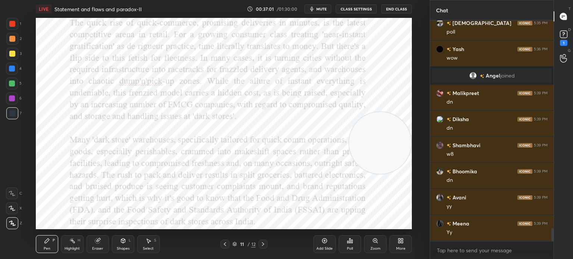
scroll to position [3577, 0]
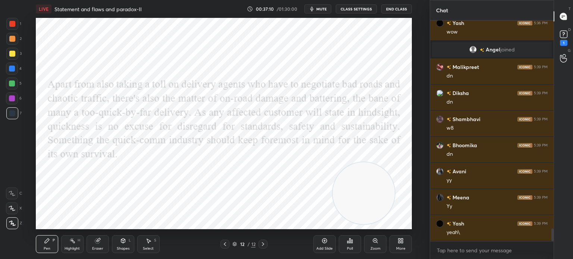
drag, startPoint x: 386, startPoint y: 148, endPoint x: 370, endPoint y: 197, distance: 52.1
click at [370, 197] on video at bounding box center [363, 193] width 62 height 62
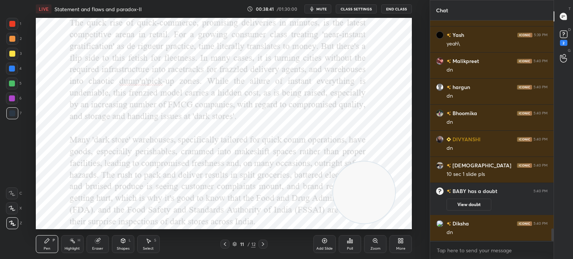
scroll to position [3657, 0]
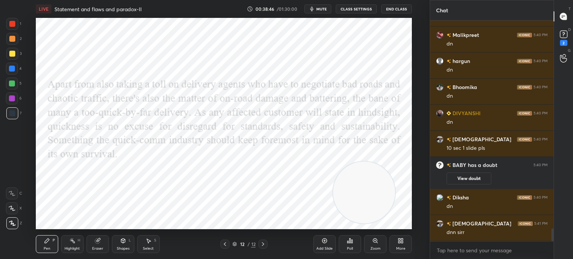
click at [404, 241] on div "More" at bounding box center [400, 244] width 22 height 18
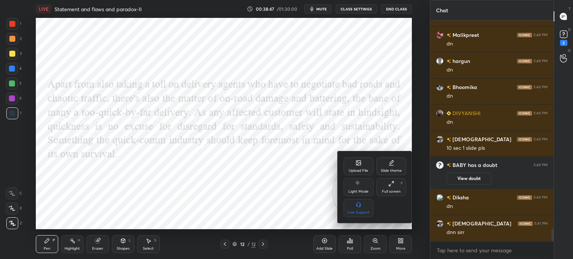
click at [352, 165] on div "Upload File" at bounding box center [358, 166] width 30 height 18
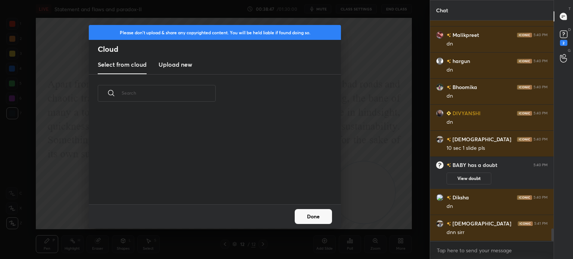
scroll to position [92, 239]
click at [170, 63] on h3 "Upload new" at bounding box center [175, 64] width 34 height 9
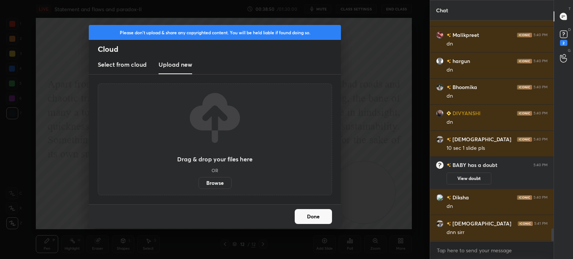
click at [207, 181] on label "Browse" at bounding box center [214, 183] width 33 height 12
click at [198, 181] on input "Browse" at bounding box center [198, 183] width 0 height 12
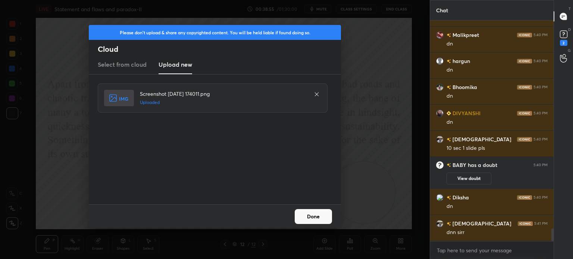
click at [309, 213] on button "Done" at bounding box center [312, 216] width 37 height 15
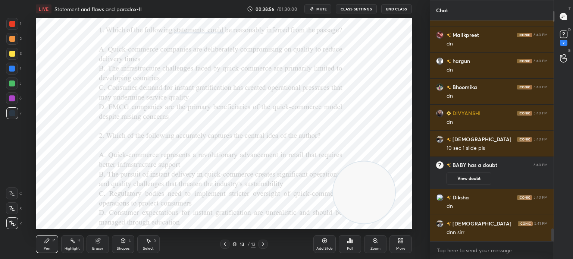
click at [398, 242] on icon at bounding box center [399, 242] width 2 height 2
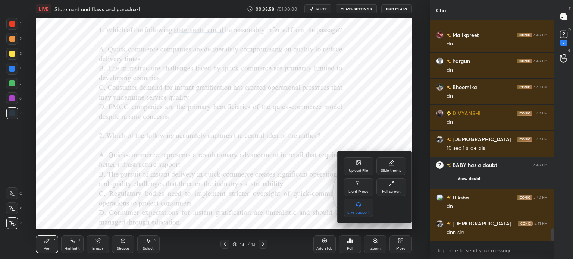
click at [352, 167] on div "Upload File" at bounding box center [358, 166] width 30 height 18
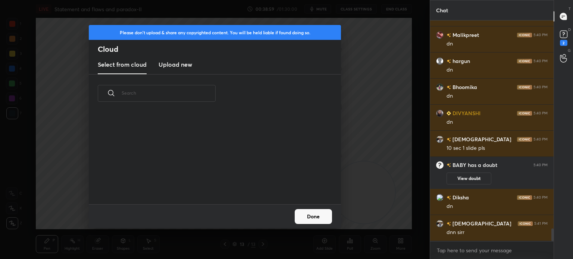
click at [185, 64] on h3 "Upload new" at bounding box center [175, 64] width 34 height 9
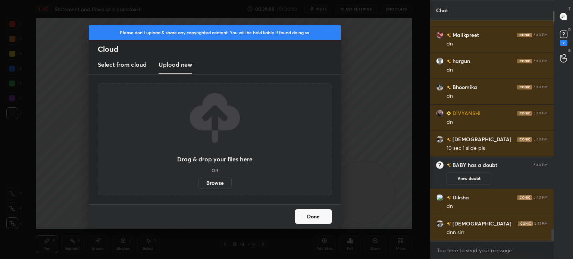
click at [213, 183] on label "Browse" at bounding box center [214, 183] width 33 height 12
click at [198, 183] on input "Browse" at bounding box center [198, 183] width 0 height 12
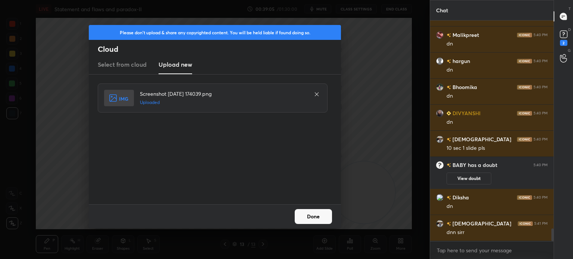
click at [309, 211] on button "Done" at bounding box center [312, 216] width 37 height 15
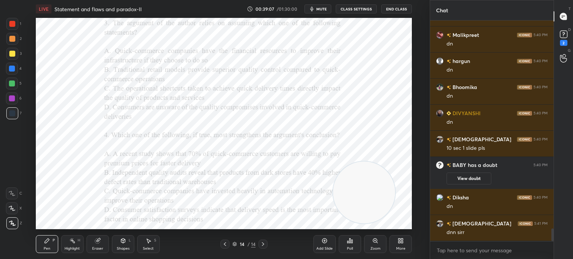
click at [395, 243] on div "More" at bounding box center [400, 244] width 22 height 18
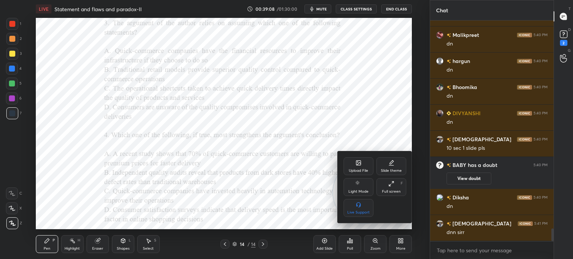
click at [349, 164] on div "Upload File" at bounding box center [358, 166] width 30 height 18
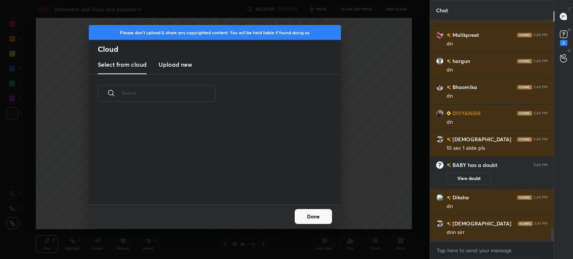
click at [186, 67] on h3 "Upload new" at bounding box center [175, 64] width 34 height 9
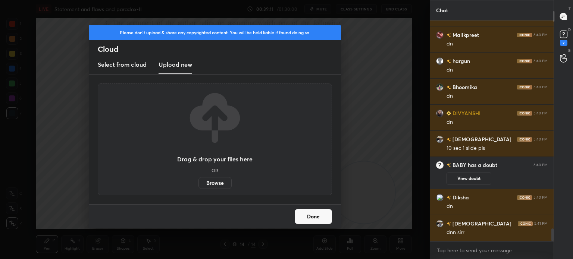
click at [213, 179] on label "Browse" at bounding box center [214, 183] width 33 height 12
click at [198, 179] on input "Browse" at bounding box center [198, 183] width 0 height 12
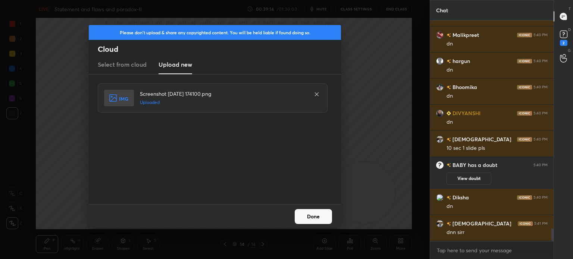
click at [311, 219] on button "Done" at bounding box center [312, 216] width 37 height 15
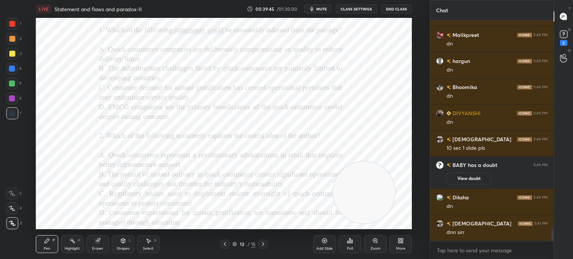
scroll to position [3683, 0]
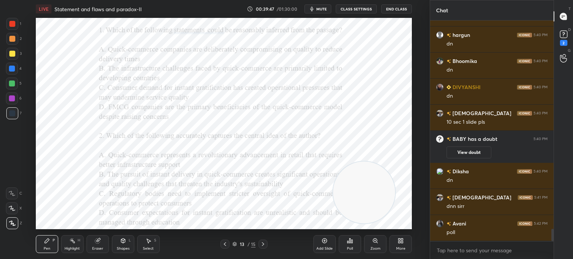
click at [351, 249] on div "Poll" at bounding box center [350, 249] width 6 height 4
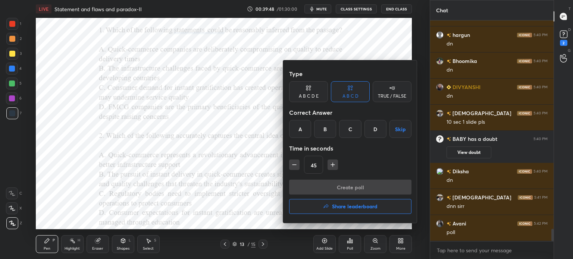
click at [350, 129] on div "C" at bounding box center [350, 129] width 22 height 18
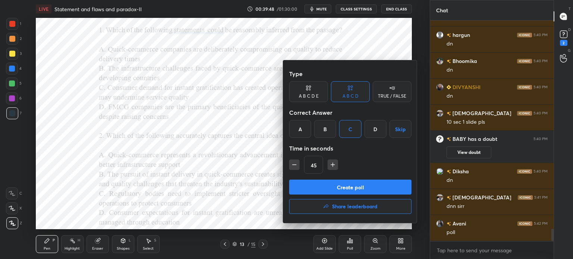
click at [343, 186] on button "Create poll" at bounding box center [350, 187] width 122 height 15
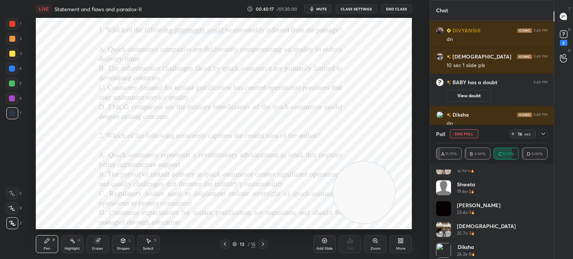
scroll to position [453, 0]
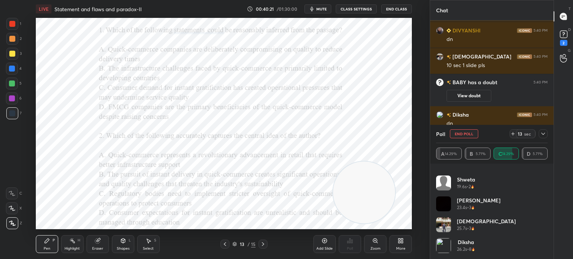
click at [540, 132] on icon at bounding box center [543, 134] width 6 height 6
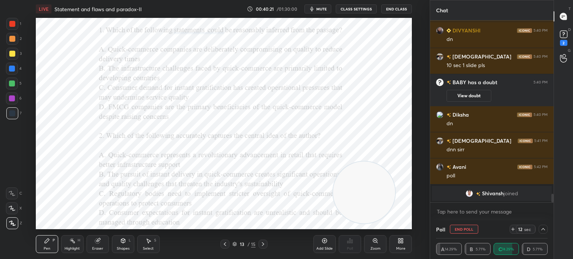
scroll to position [0, 0]
click at [540, 228] on icon at bounding box center [543, 229] width 6 height 6
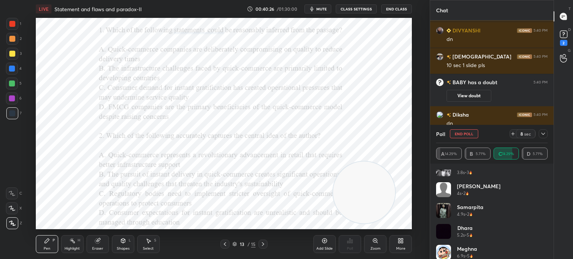
scroll to position [453, 0]
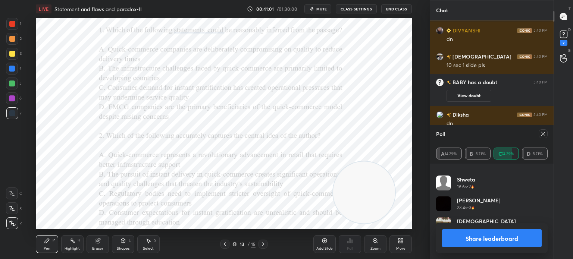
click at [496, 245] on button "Share leaderboard" at bounding box center [492, 238] width 100 height 18
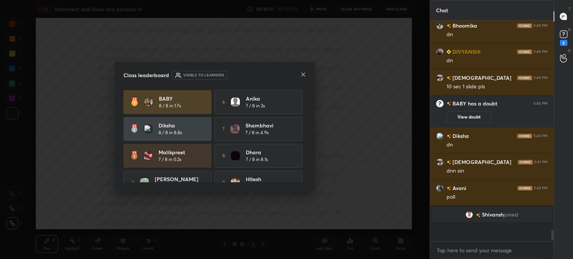
scroll to position [224, 121]
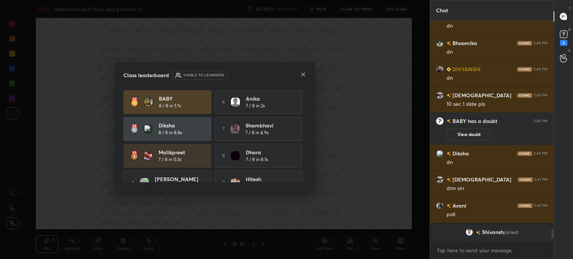
click at [305, 73] on icon at bounding box center [303, 75] width 6 height 6
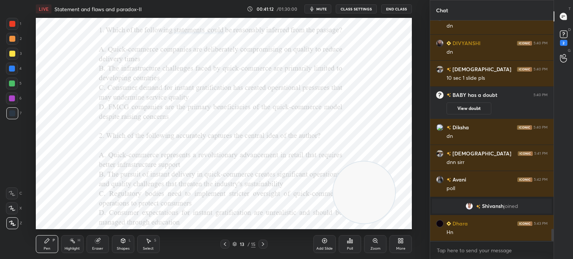
click at [98, 245] on div "Eraser" at bounding box center [97, 244] width 22 height 18
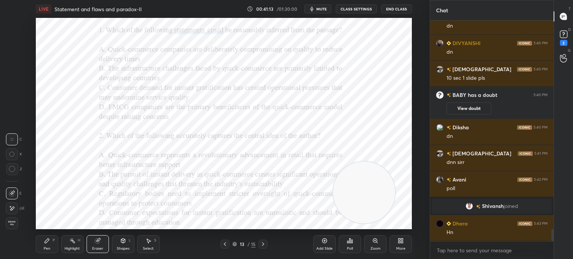
click at [11, 225] on span "Erase all" at bounding box center [11, 223] width 11 height 5
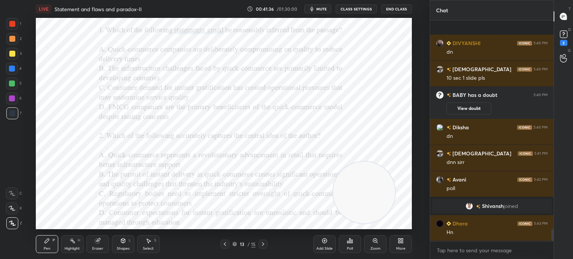
scroll to position [3772, 0]
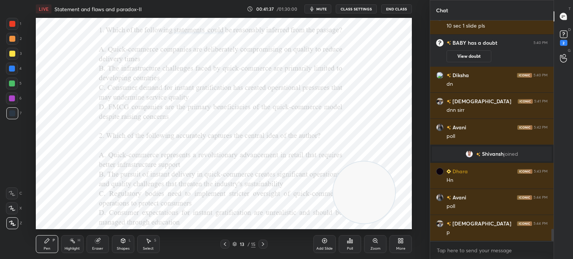
click at [350, 246] on div "Poll" at bounding box center [349, 244] width 22 height 18
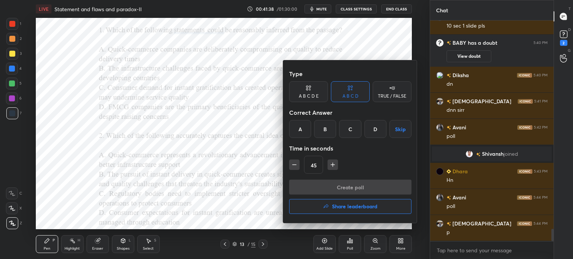
click at [322, 129] on div "B" at bounding box center [325, 129] width 22 height 18
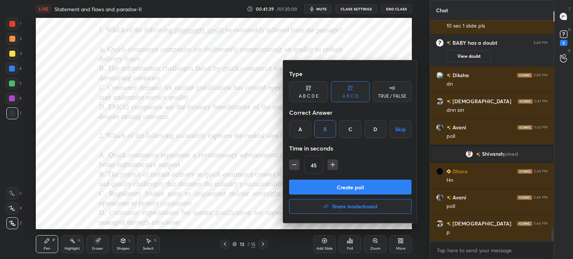
click at [331, 183] on button "Create poll" at bounding box center [350, 187] width 122 height 15
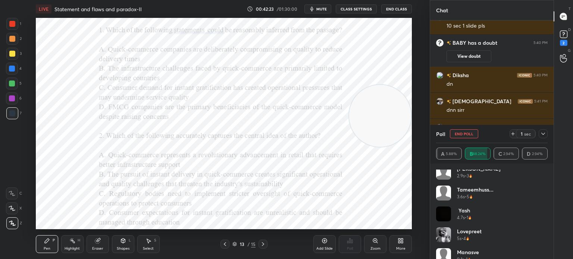
scroll to position [537, 0]
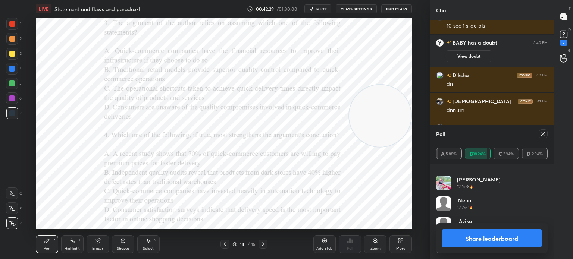
click at [541, 134] on icon at bounding box center [543, 134] width 6 height 6
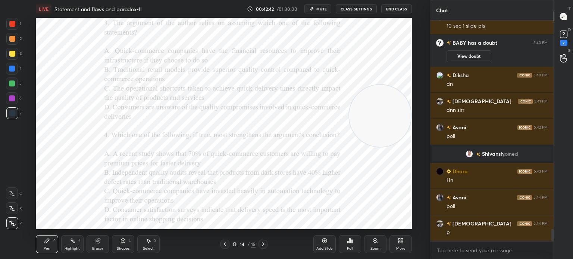
scroll to position [3790, 0]
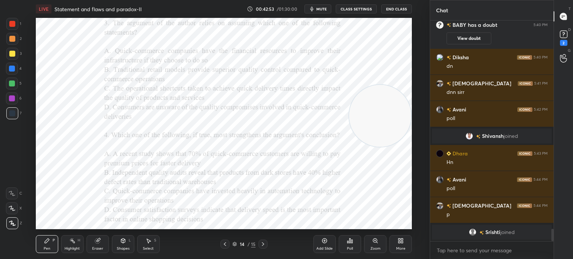
click at [352, 246] on div "Poll" at bounding box center [349, 244] width 22 height 18
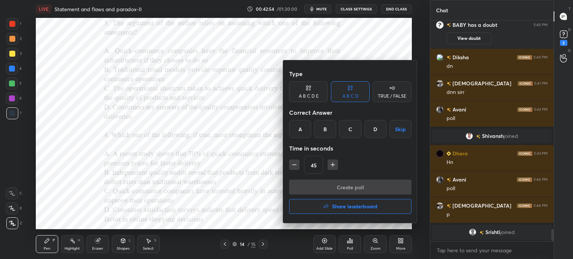
click at [350, 128] on div "C" at bounding box center [350, 129] width 22 height 18
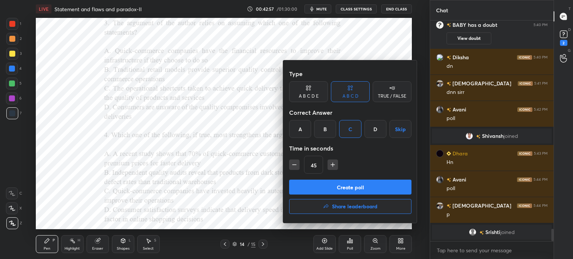
click at [343, 186] on button "Create poll" at bounding box center [350, 187] width 122 height 15
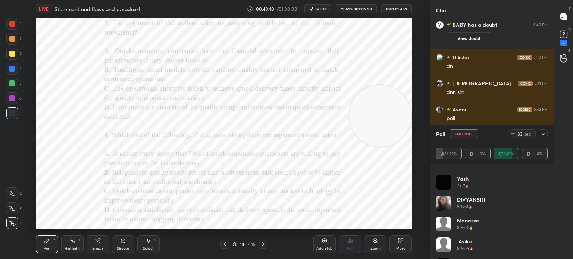
scroll to position [307, 0]
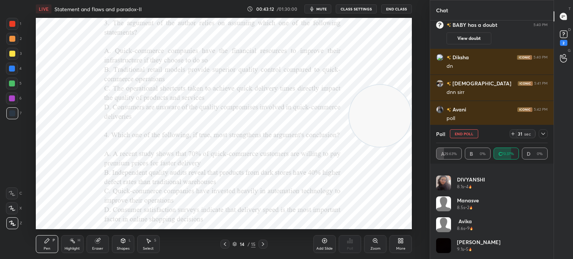
click at [542, 138] on div at bounding box center [542, 133] width 9 height 9
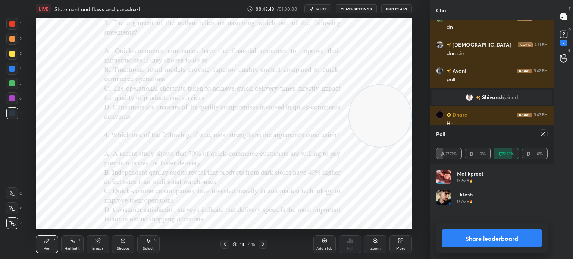
scroll to position [87, 109]
click at [544, 136] on icon at bounding box center [543, 134] width 6 height 6
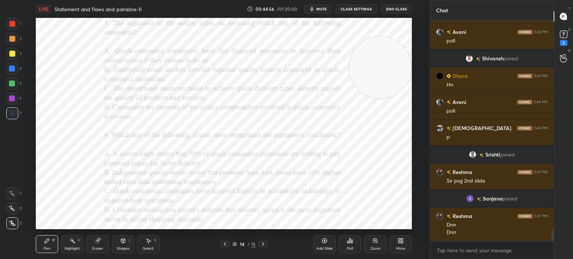
scroll to position [3872, 0]
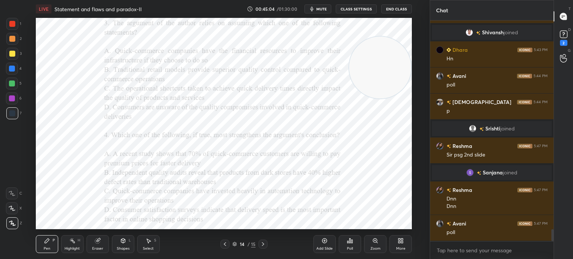
click at [348, 246] on div "Poll" at bounding box center [349, 244] width 22 height 18
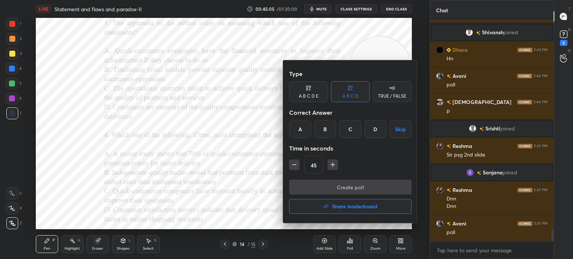
click at [326, 129] on div "B" at bounding box center [325, 129] width 22 height 18
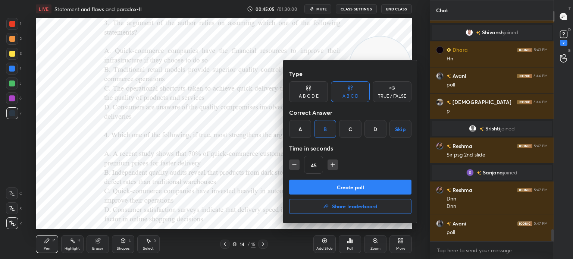
click at [331, 183] on button "Create poll" at bounding box center [350, 187] width 122 height 15
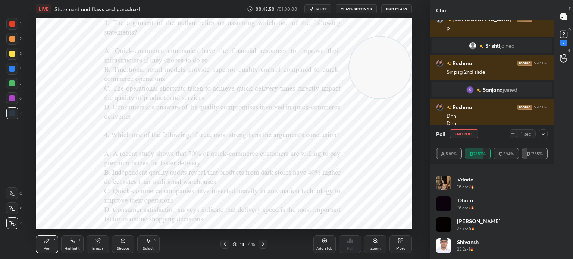
scroll to position [3917, 0]
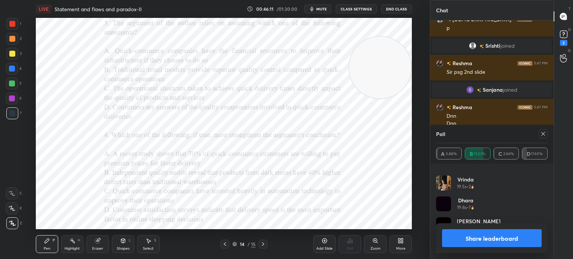
click at [542, 130] on div at bounding box center [542, 133] width 9 height 9
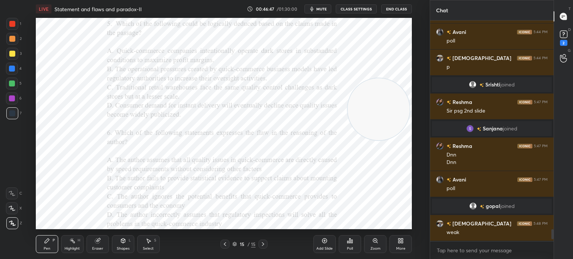
scroll to position [3905, 0]
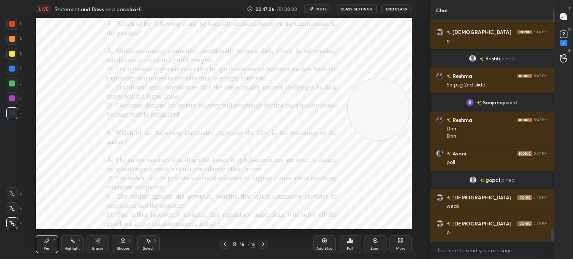
click at [351, 250] on div "Poll" at bounding box center [350, 249] width 6 height 4
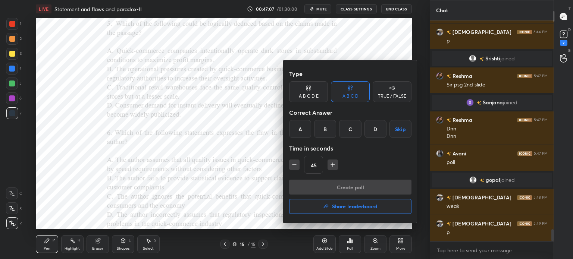
click at [327, 129] on div "B" at bounding box center [325, 129] width 22 height 18
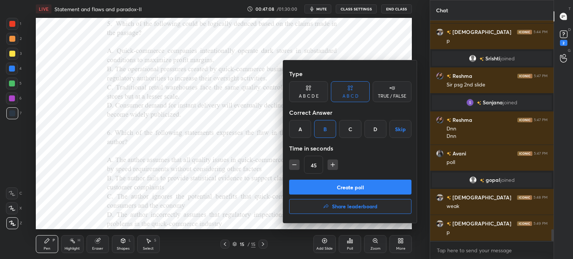
click at [336, 187] on button "Create poll" at bounding box center [350, 187] width 122 height 15
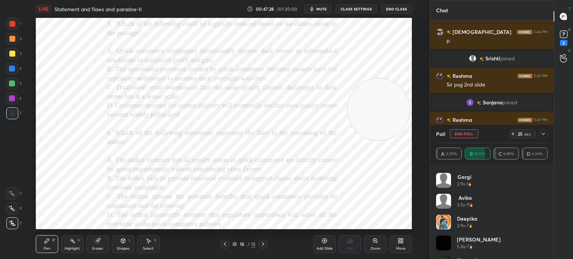
scroll to position [453, 0]
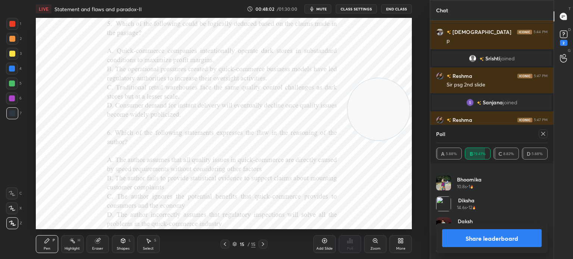
click at [469, 241] on button "Share leaderboard" at bounding box center [492, 238] width 100 height 18
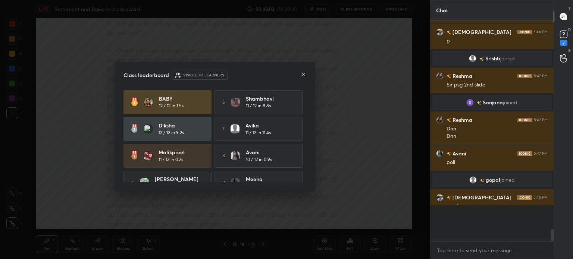
scroll to position [234, 121]
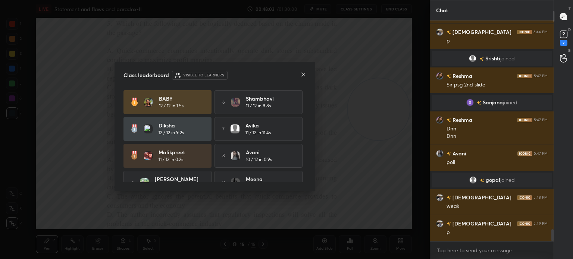
click at [302, 74] on icon at bounding box center [303, 75] width 4 height 4
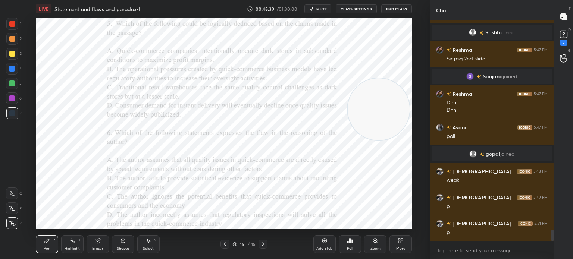
scroll to position [3957, 0]
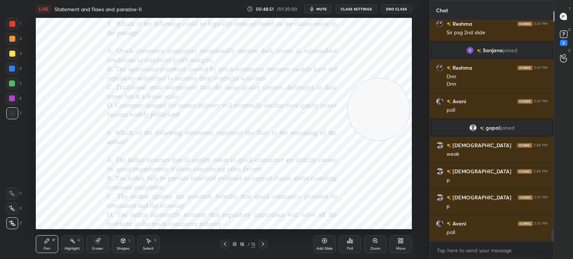
click at [352, 247] on div "Poll" at bounding box center [350, 249] width 6 height 4
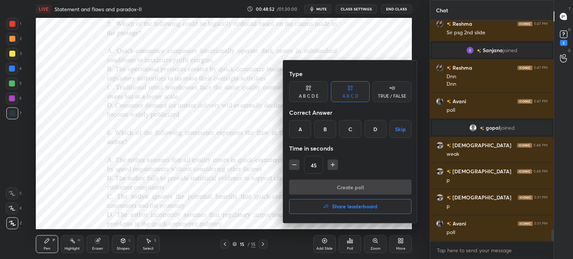
click at [298, 128] on div "A" at bounding box center [300, 129] width 22 height 18
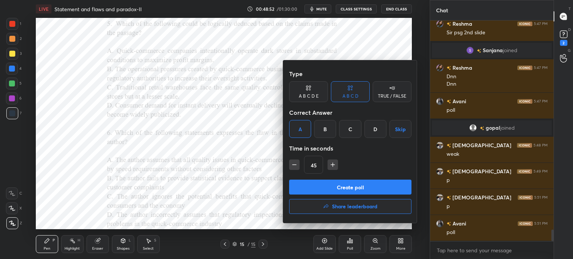
click at [316, 191] on button "Create poll" at bounding box center [350, 187] width 122 height 15
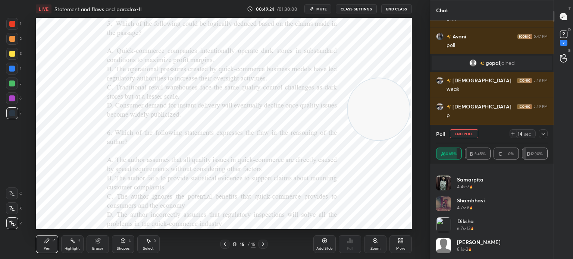
scroll to position [4029, 0]
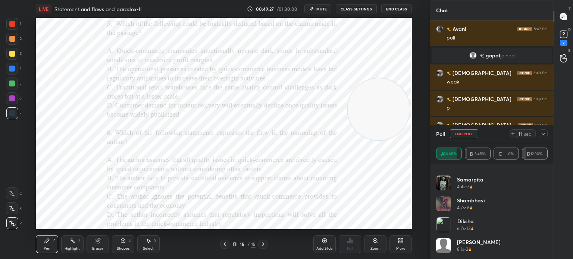
click at [542, 132] on icon at bounding box center [543, 134] width 6 height 6
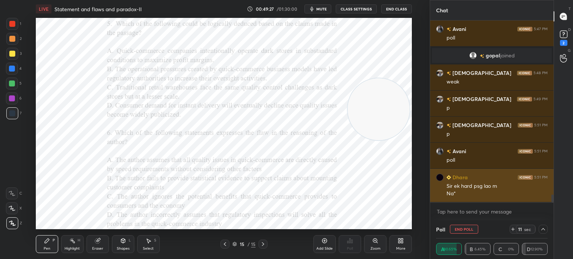
scroll to position [0, 0]
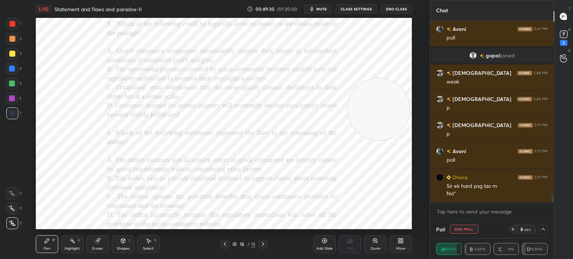
click at [544, 230] on icon at bounding box center [543, 229] width 4 height 2
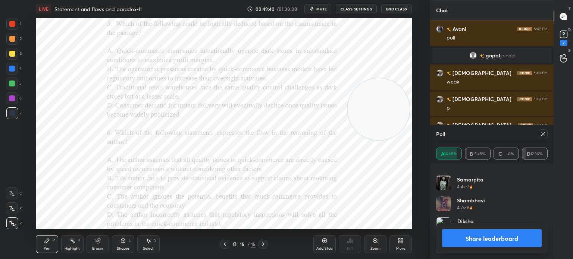
click at [542, 133] on icon at bounding box center [543, 134] width 4 height 4
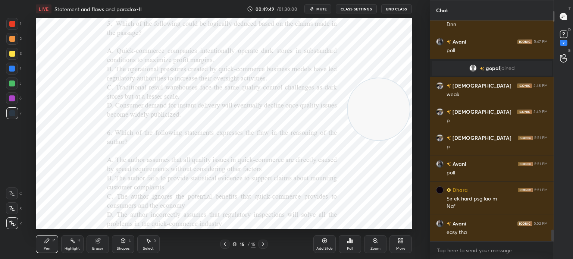
click at [353, 250] on div "Poll" at bounding box center [350, 249] width 6 height 4
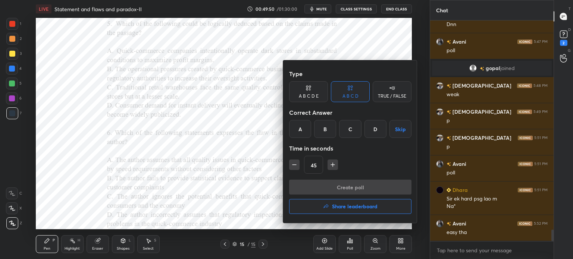
click at [347, 205] on h4 "Share leaderboard" at bounding box center [354, 206] width 45 height 5
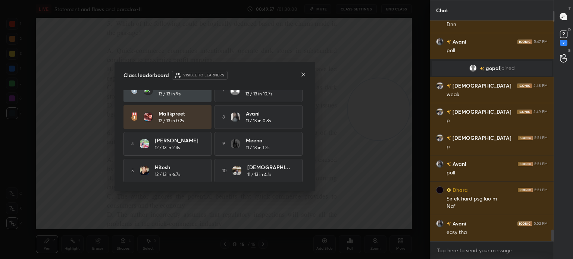
click at [302, 76] on icon at bounding box center [303, 75] width 6 height 6
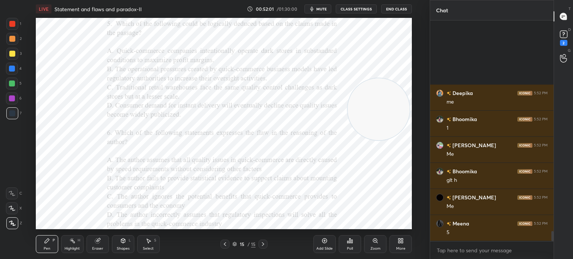
scroll to position [4615, 0]
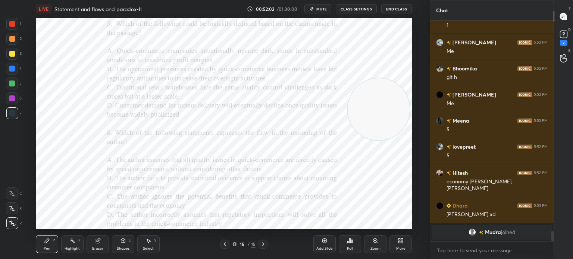
click at [400, 243] on icon at bounding box center [400, 241] width 6 height 6
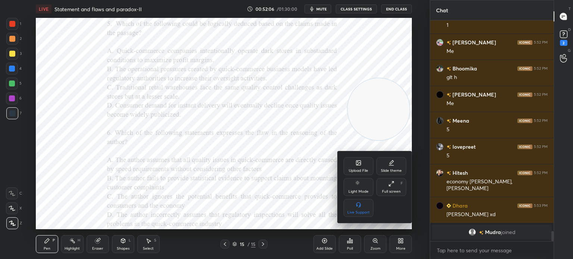
click at [350, 169] on div "Upload File" at bounding box center [358, 171] width 19 height 4
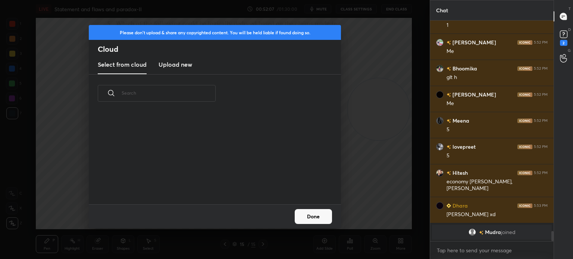
scroll to position [92, 239]
click at [182, 69] on h3 "Upload new" at bounding box center [175, 64] width 34 height 9
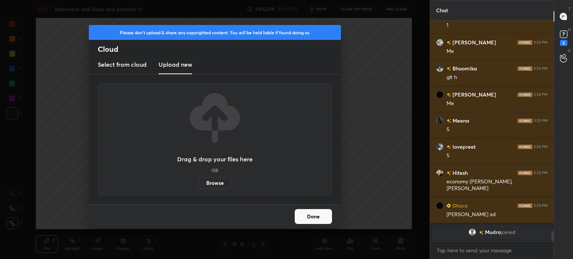
click at [209, 182] on label "Browse" at bounding box center [214, 183] width 33 height 12
click at [198, 182] on input "Browse" at bounding box center [198, 183] width 0 height 12
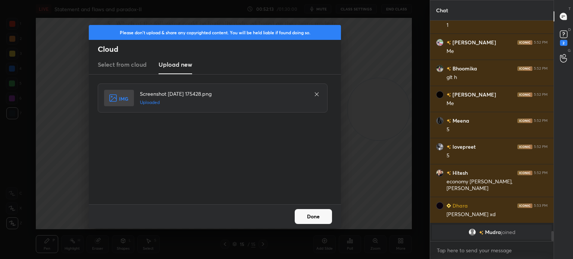
click at [307, 215] on button "Done" at bounding box center [312, 216] width 37 height 15
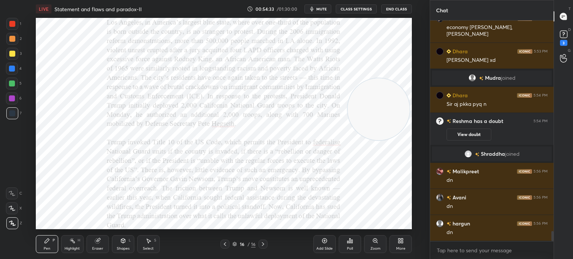
scroll to position [4591, 0]
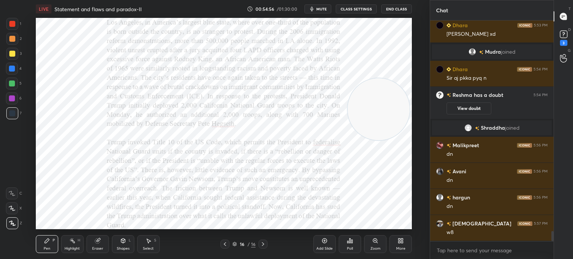
click at [397, 244] on div "More" at bounding box center [400, 244] width 22 height 18
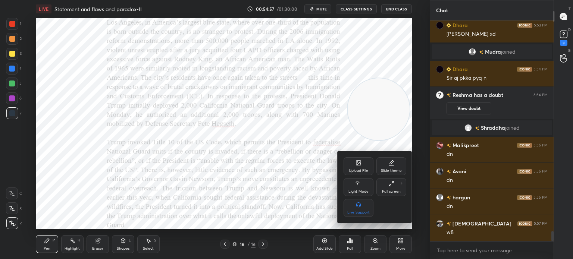
click at [361, 164] on icon at bounding box center [358, 163] width 6 height 6
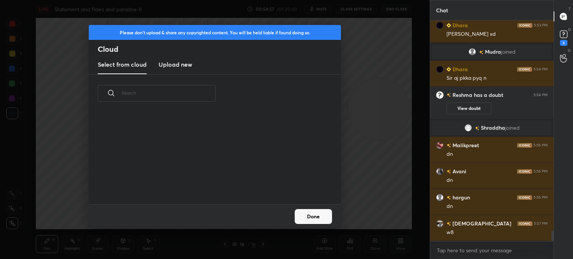
scroll to position [92, 239]
click at [167, 67] on h3 "Upload new" at bounding box center [175, 64] width 34 height 9
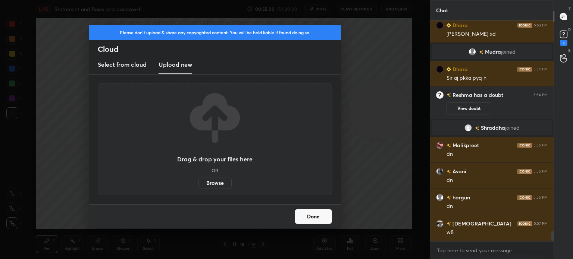
click at [207, 181] on label "Browse" at bounding box center [214, 183] width 33 height 12
click at [198, 181] on input "Browse" at bounding box center [198, 183] width 0 height 12
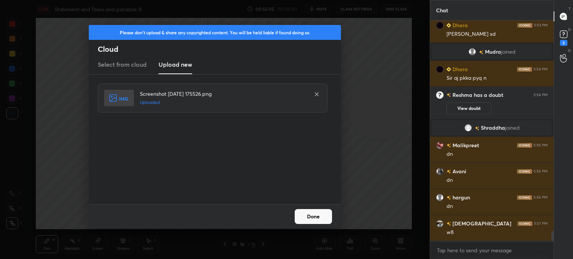
click at [313, 214] on button "Done" at bounding box center [312, 216] width 37 height 15
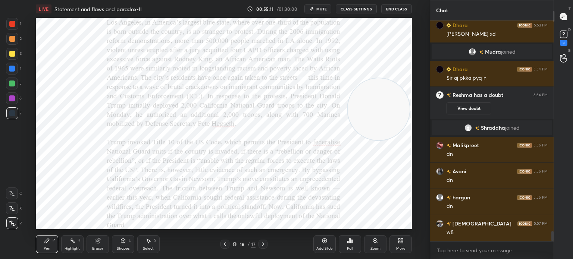
click at [321, 7] on span "mute" at bounding box center [321, 8] width 10 height 5
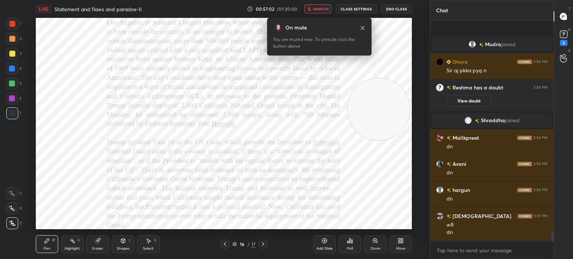
scroll to position [4651, 0]
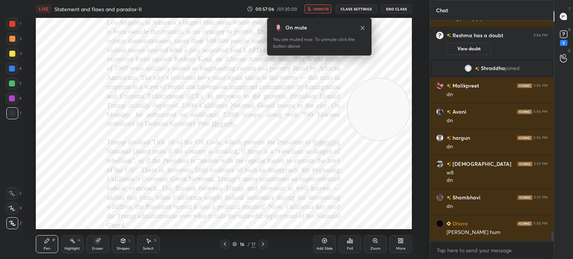
click at [318, 9] on span "unmute" at bounding box center [321, 8] width 16 height 5
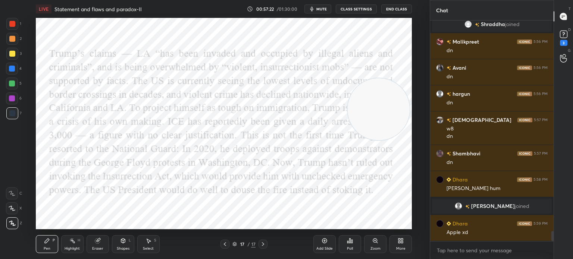
scroll to position [4650, 0]
drag, startPoint x: 374, startPoint y: 99, endPoint x: 366, endPoint y: 41, distance: 59.1
click at [366, 41] on video at bounding box center [370, 51] width 62 height 62
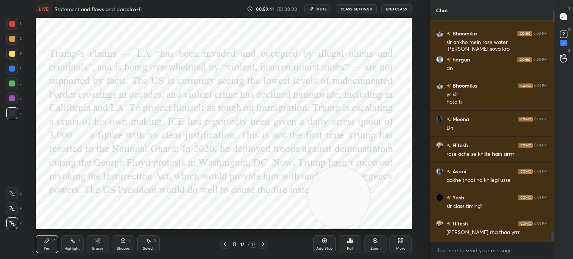
scroll to position [4945, 0]
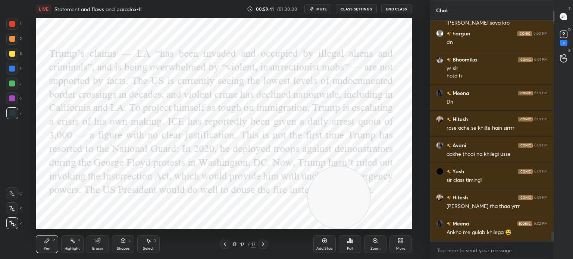
click at [397, 238] on div "More" at bounding box center [400, 244] width 22 height 18
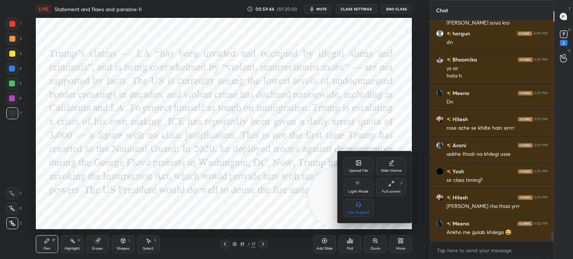
click at [361, 163] on icon at bounding box center [358, 163] width 6 height 6
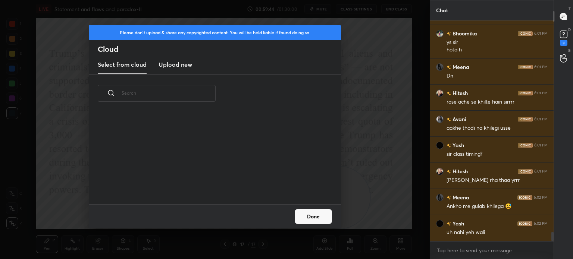
scroll to position [92, 239]
click at [178, 60] on h3 "Upload new" at bounding box center [175, 64] width 34 height 9
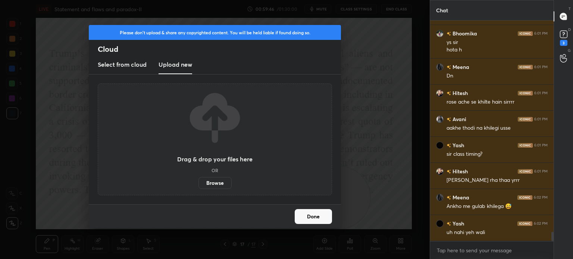
click at [210, 182] on label "Browse" at bounding box center [214, 183] width 33 height 12
click at [198, 182] on input "Browse" at bounding box center [198, 183] width 0 height 12
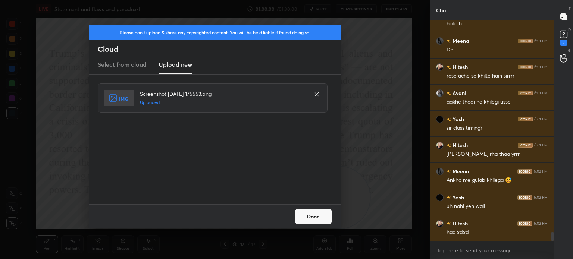
click at [315, 220] on button "Done" at bounding box center [312, 216] width 37 height 15
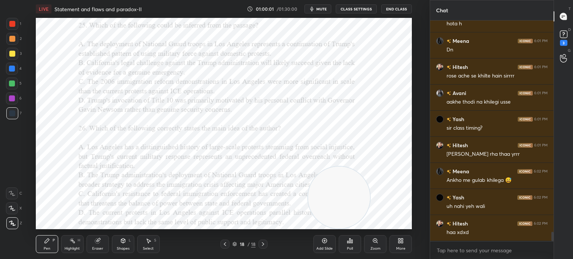
click at [397, 235] on div "More" at bounding box center [400, 244] width 22 height 18
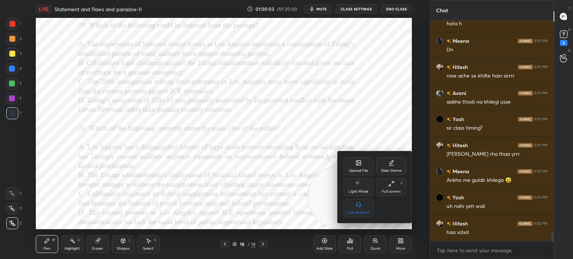
click at [351, 163] on div "Upload File" at bounding box center [358, 166] width 30 height 18
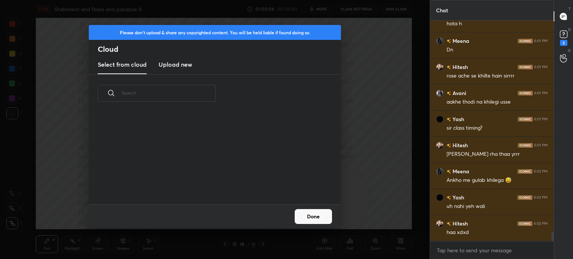
scroll to position [5004, 0]
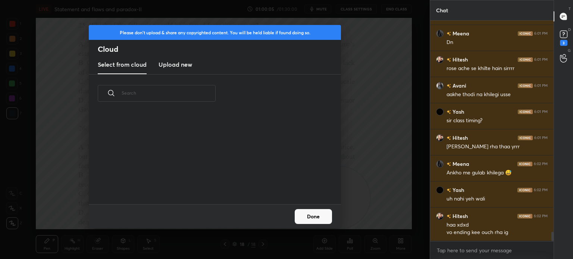
click at [175, 66] on h3 "Upload new" at bounding box center [175, 64] width 34 height 9
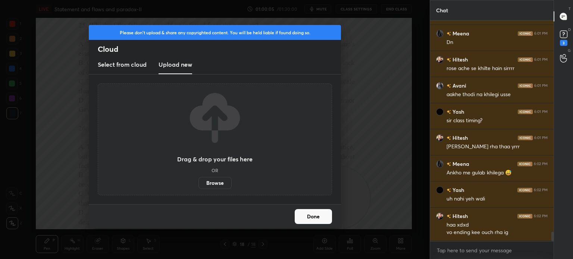
scroll to position [5030, 0]
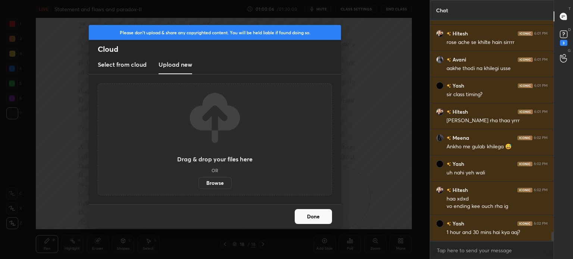
click at [208, 183] on label "Browse" at bounding box center [214, 183] width 33 height 12
click at [198, 183] on input "Browse" at bounding box center [198, 183] width 0 height 12
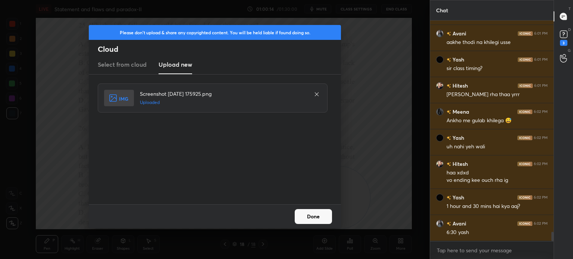
click at [312, 216] on button "Done" at bounding box center [312, 216] width 37 height 15
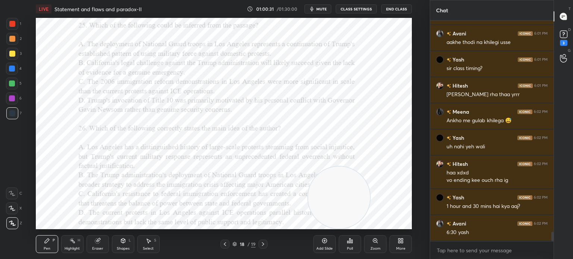
scroll to position [5074, 0]
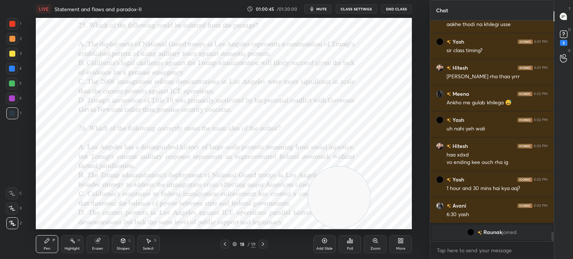
click at [351, 249] on div "Poll" at bounding box center [350, 249] width 6 height 4
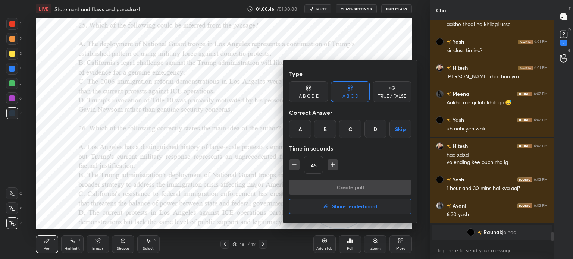
click at [296, 129] on div "A" at bounding box center [300, 129] width 22 height 18
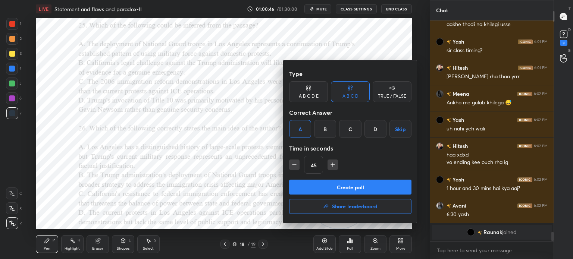
click at [331, 186] on button "Create poll" at bounding box center [350, 187] width 122 height 15
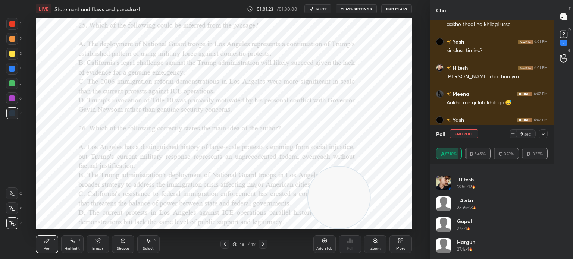
scroll to position [474, 0]
click at [459, 133] on button "End Poll" at bounding box center [464, 133] width 28 height 9
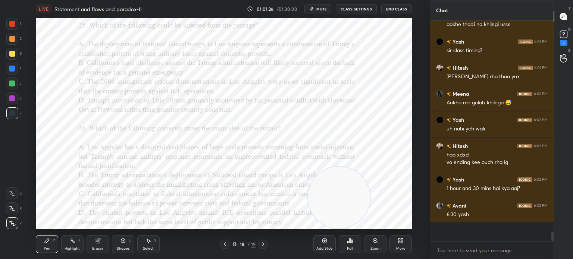
scroll to position [217, 121]
click at [347, 201] on video at bounding box center [339, 198] width 62 height 62
drag, startPoint x: 338, startPoint y: 185, endPoint x: 379, endPoint y: 106, distance: 88.5
click at [379, 106] on video at bounding box center [380, 119] width 62 height 62
click at [351, 245] on div "Poll" at bounding box center [349, 244] width 22 height 18
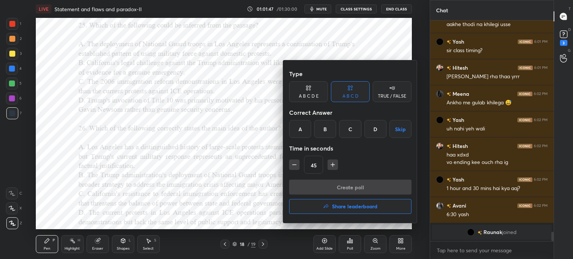
click at [300, 130] on div "A" at bounding box center [300, 129] width 22 height 18
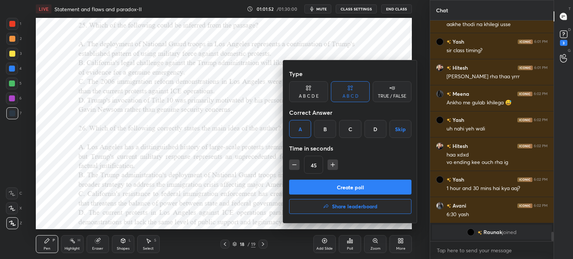
click at [367, 186] on button "Create poll" at bounding box center [350, 187] width 122 height 15
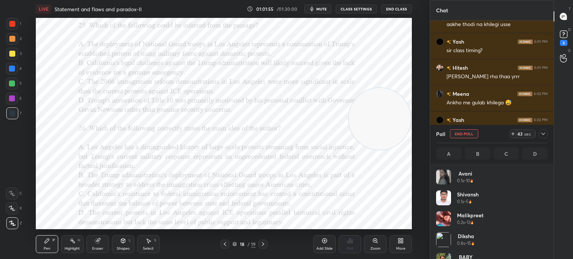
scroll to position [2, 2]
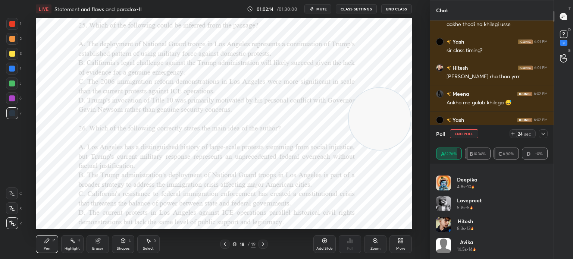
click at [543, 135] on icon at bounding box center [543, 134] width 6 height 6
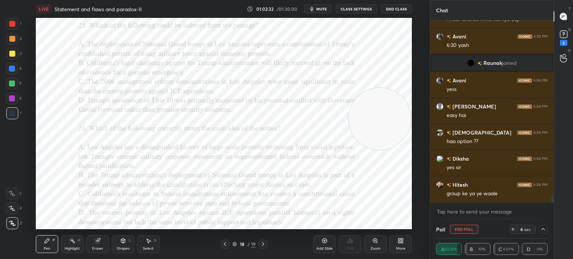
scroll to position [5109, 0]
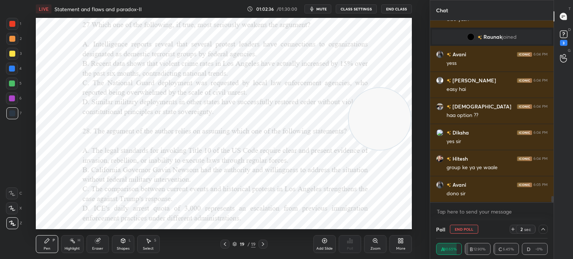
click at [470, 230] on button "End Poll" at bounding box center [464, 229] width 28 height 9
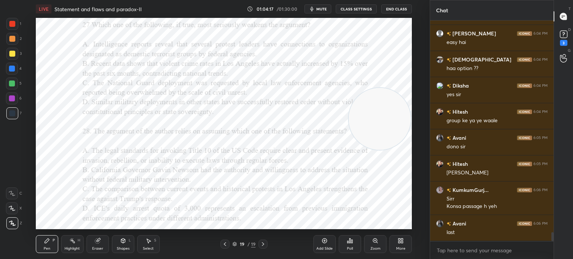
scroll to position [5182, 0]
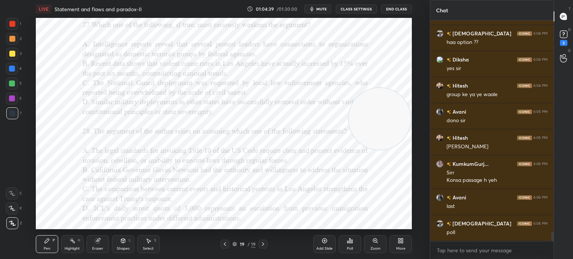
click at [352, 244] on div "Poll" at bounding box center [349, 244] width 22 height 18
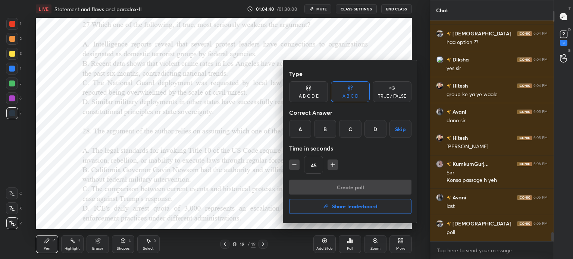
click at [348, 128] on div "C" at bounding box center [350, 129] width 22 height 18
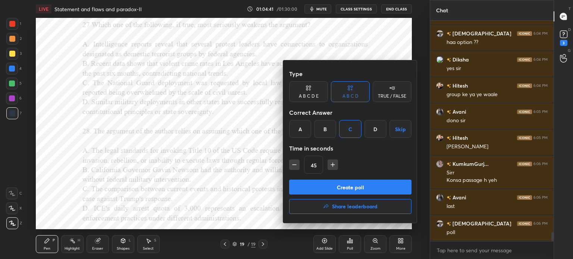
click at [340, 187] on button "Create poll" at bounding box center [350, 187] width 122 height 15
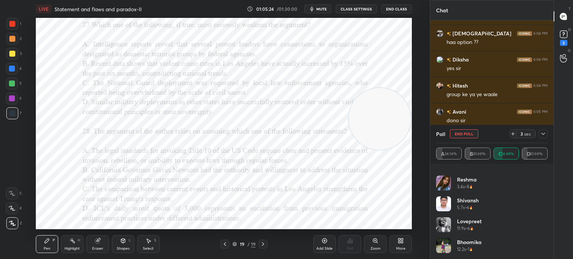
scroll to position [5247, 0]
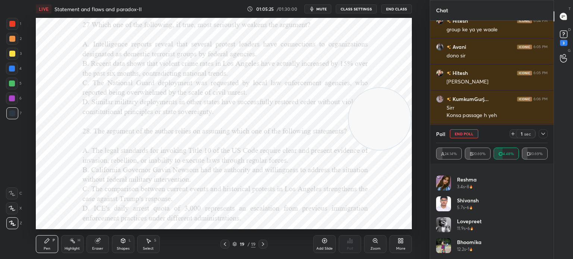
click at [543, 132] on icon at bounding box center [543, 134] width 6 height 6
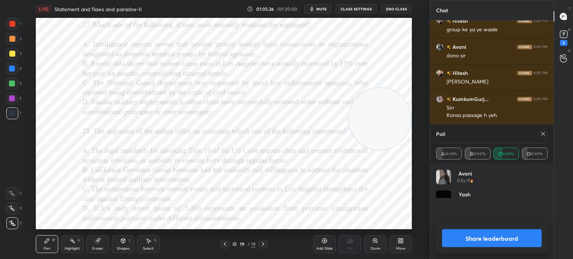
scroll to position [87, 109]
click at [543, 135] on icon at bounding box center [543, 134] width 6 height 6
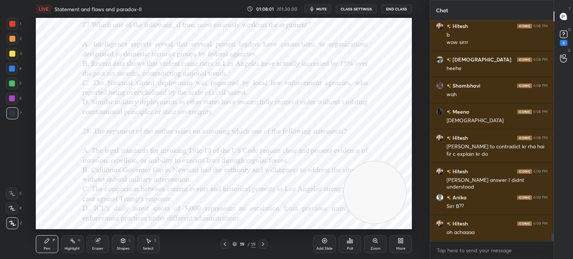
scroll to position [5458, 0]
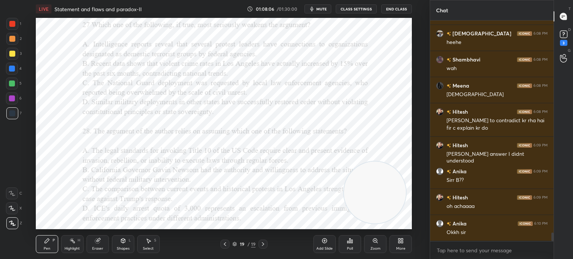
click at [103, 242] on div "Eraser" at bounding box center [97, 244] width 22 height 18
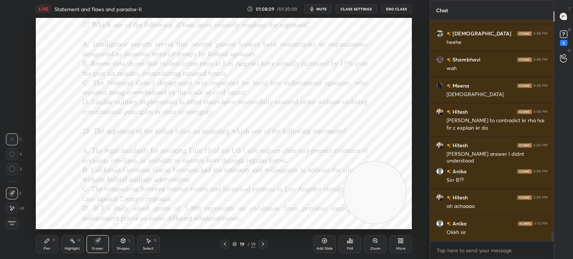
click at [15, 208] on div at bounding box center [12, 208] width 12 height 12
click at [55, 241] on div "Pen P" at bounding box center [47, 244] width 22 height 18
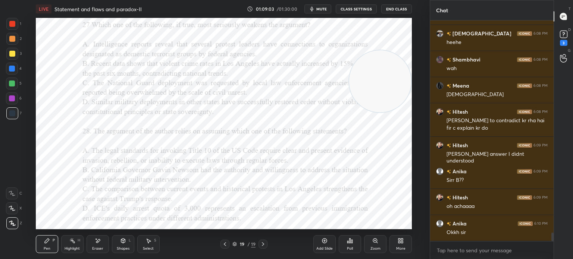
scroll to position [5484, 0]
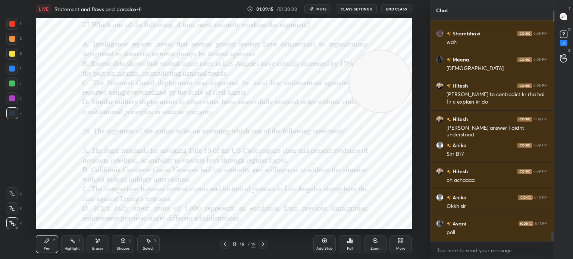
click at [349, 244] on icon at bounding box center [350, 241] width 6 height 6
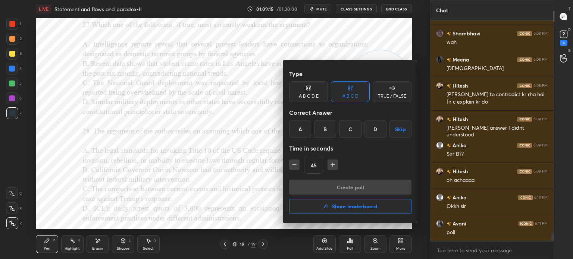
click at [301, 127] on div "A" at bounding box center [300, 129] width 22 height 18
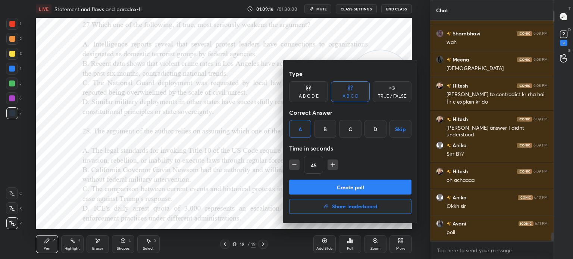
click at [324, 182] on button "Create poll" at bounding box center [350, 187] width 122 height 15
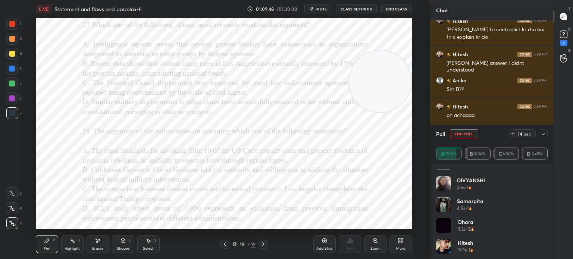
scroll to position [391, 0]
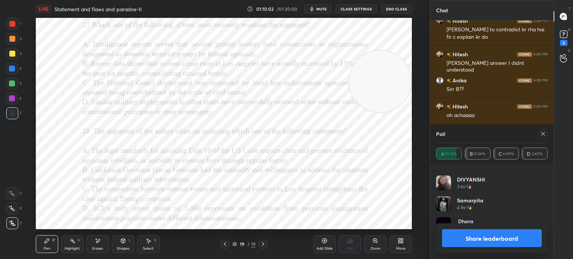
click at [470, 235] on button "Share leaderboard" at bounding box center [492, 238] width 100 height 18
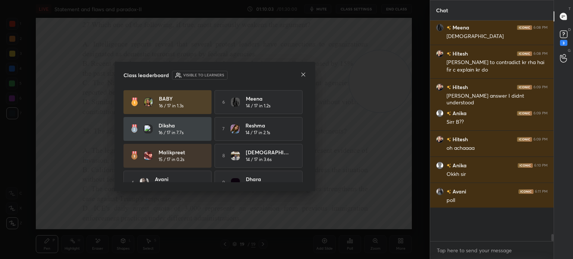
scroll to position [218, 121]
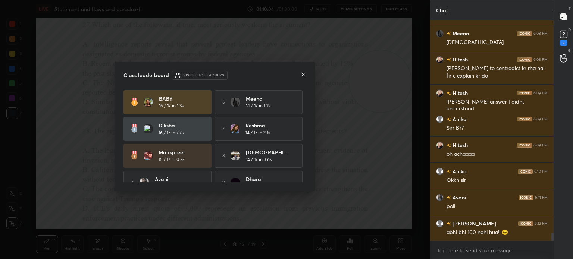
click at [302, 75] on icon at bounding box center [303, 75] width 6 height 6
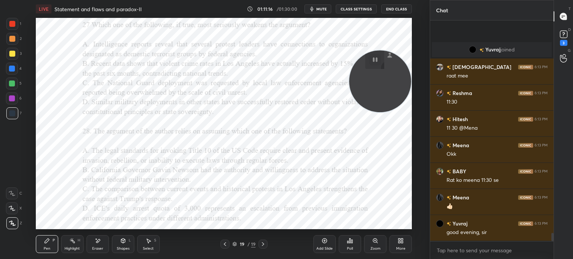
scroll to position [5578, 0]
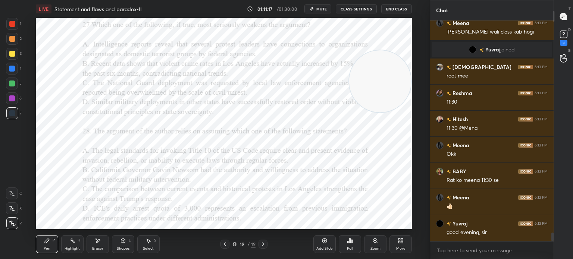
click at [401, 245] on div "More" at bounding box center [400, 244] width 22 height 18
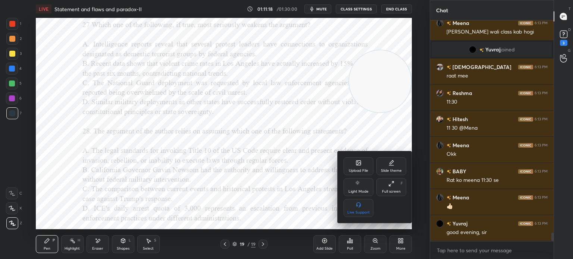
click at [356, 162] on icon at bounding box center [358, 163] width 4 height 4
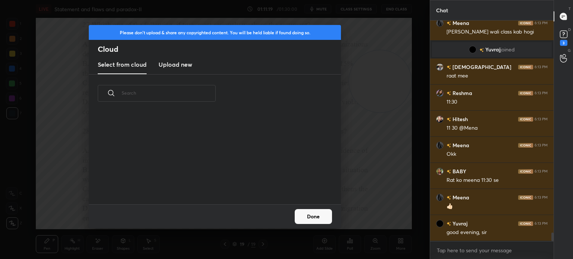
scroll to position [92, 239]
click at [185, 64] on h3 "Upload new" at bounding box center [175, 64] width 34 height 9
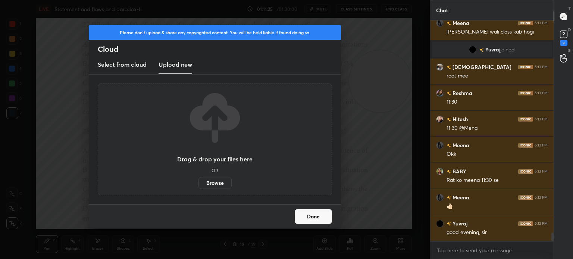
click at [210, 182] on label "Browse" at bounding box center [214, 183] width 33 height 12
click at [198, 182] on input "Browse" at bounding box center [198, 183] width 0 height 12
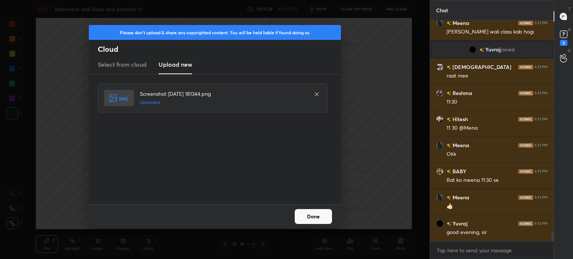
click at [313, 216] on button "Done" at bounding box center [312, 216] width 37 height 15
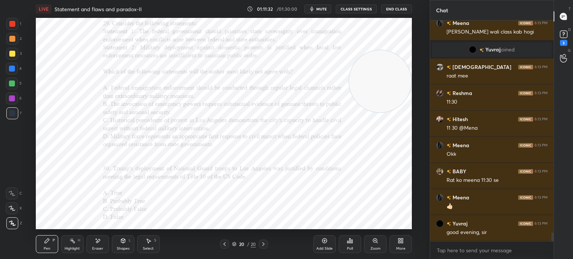
scroll to position [5604, 0]
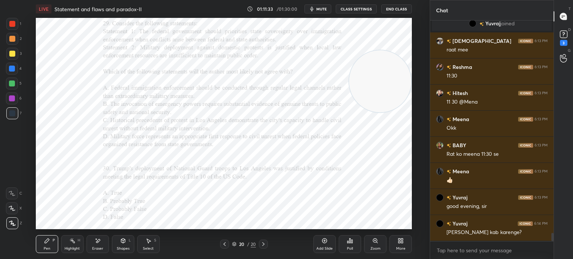
click at [381, 108] on video at bounding box center [380, 81] width 62 height 62
drag, startPoint x: 381, startPoint y: 108, endPoint x: 385, endPoint y: 198, distance: 89.5
click at [385, 198] on video at bounding box center [380, 171] width 62 height 62
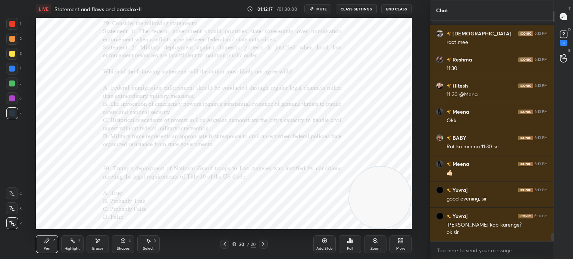
drag, startPoint x: 373, startPoint y: 175, endPoint x: 377, endPoint y: 222, distance: 46.8
click at [377, 222] on video at bounding box center [380, 198] width 62 height 62
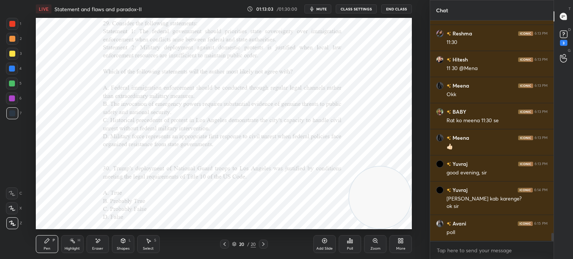
click at [349, 246] on div "Poll" at bounding box center [349, 244] width 22 height 18
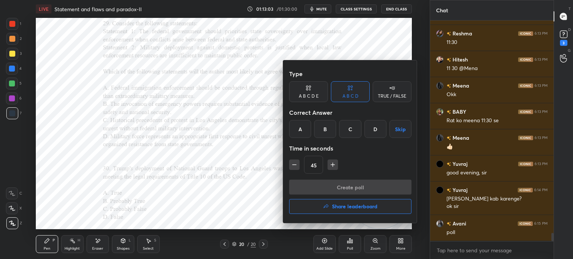
click at [374, 129] on div "D" at bounding box center [375, 129] width 22 height 18
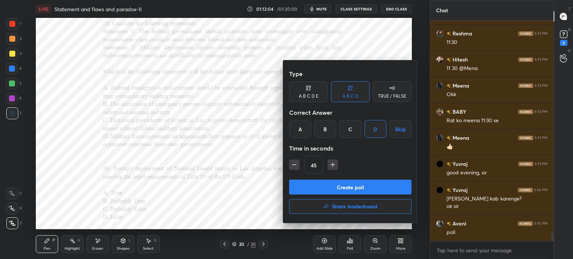
click at [349, 185] on button "Create poll" at bounding box center [350, 187] width 122 height 15
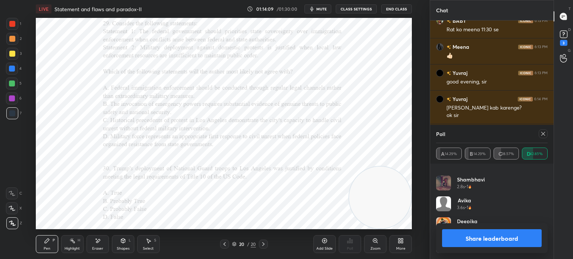
scroll to position [5755, 0]
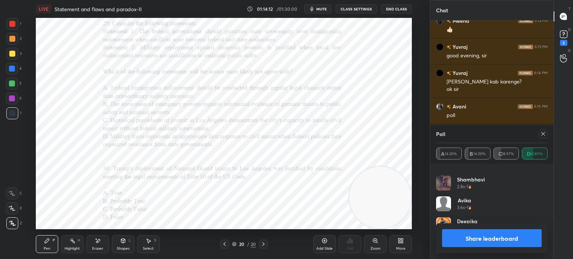
click at [542, 133] on icon at bounding box center [543, 134] width 6 height 6
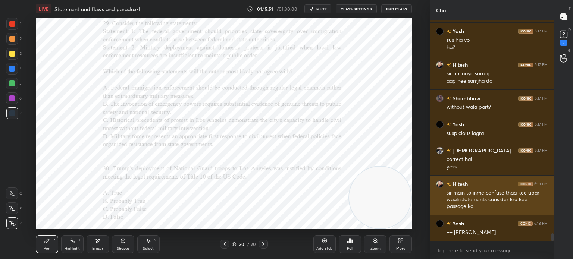
scroll to position [5961, 0]
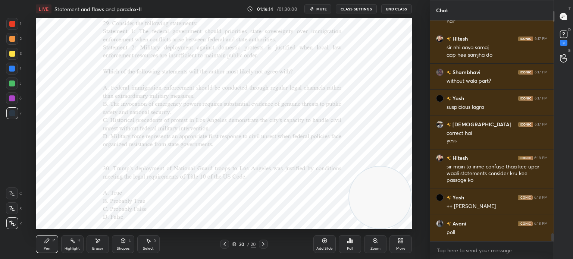
click at [349, 244] on div "Poll" at bounding box center [349, 244] width 22 height 18
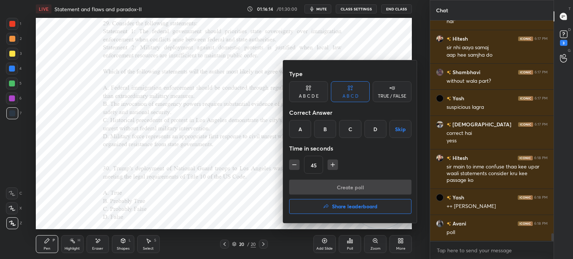
click at [373, 128] on div "D" at bounding box center [375, 129] width 22 height 18
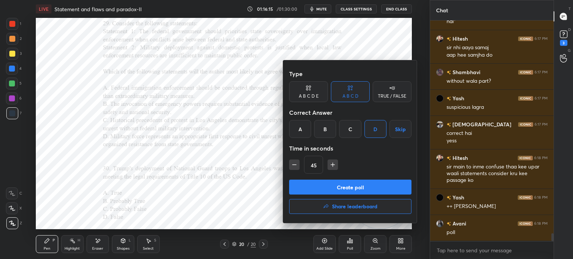
click at [343, 186] on button "Create poll" at bounding box center [350, 187] width 122 height 15
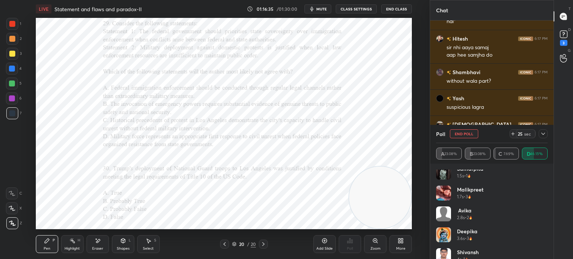
scroll to position [161, 0]
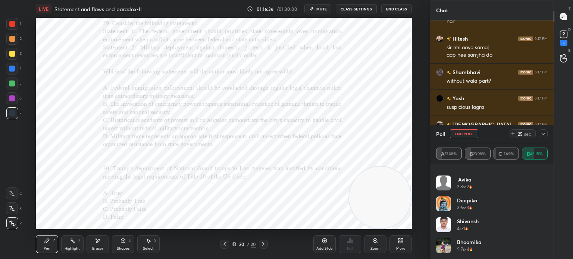
click at [543, 132] on icon at bounding box center [543, 134] width 6 height 6
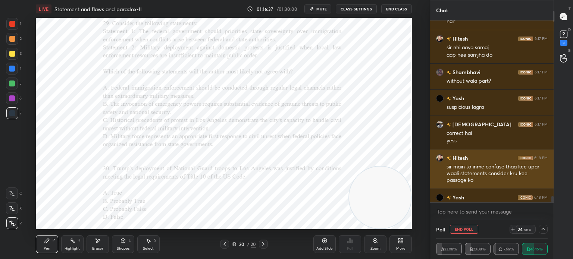
scroll to position [0, 0]
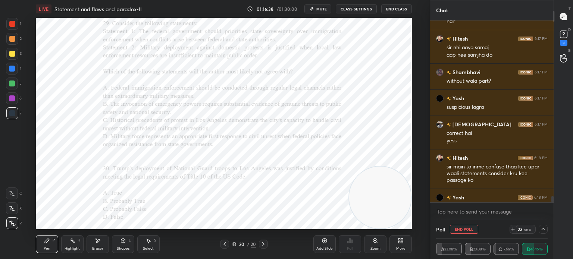
click at [541, 230] on icon at bounding box center [543, 229] width 4 height 2
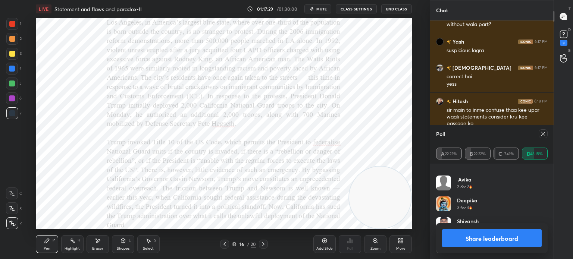
scroll to position [5940, 0]
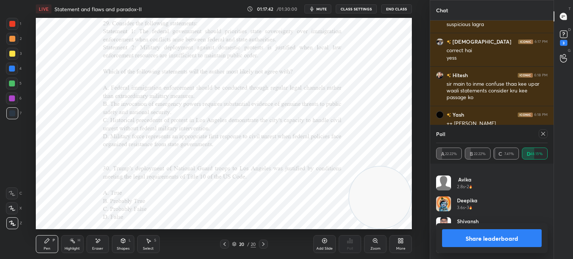
click at [544, 133] on icon at bounding box center [543, 134] width 6 height 6
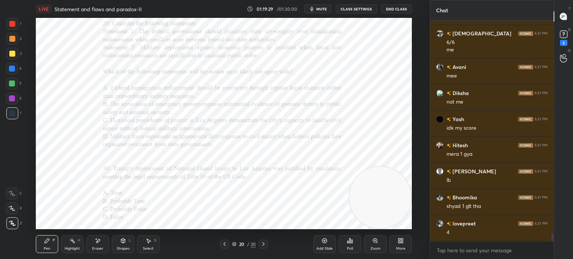
scroll to position [6456, 0]
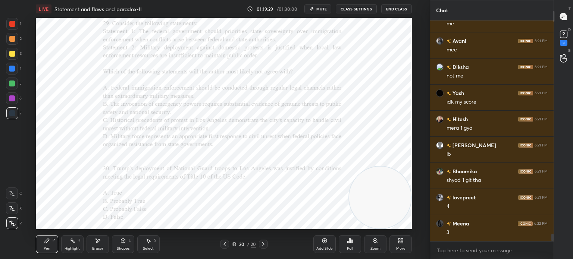
click at [348, 244] on div "Poll" at bounding box center [349, 244] width 22 height 18
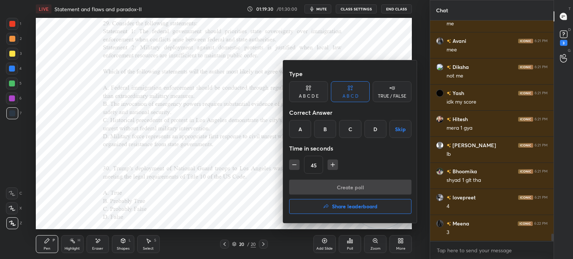
click at [356, 204] on h4 "Share leaderboard" at bounding box center [354, 206] width 45 height 5
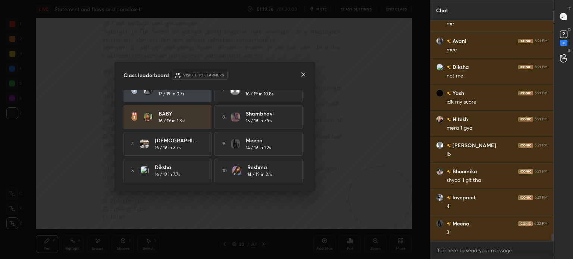
scroll to position [0, 0]
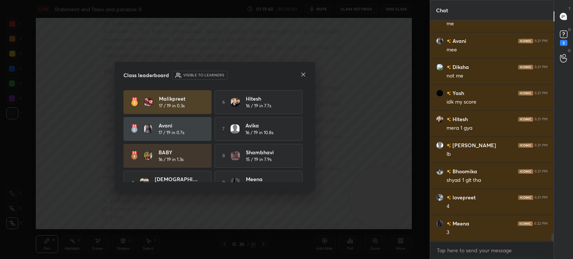
click at [298, 75] on div "Class leaderboard Visible to learners" at bounding box center [214, 75] width 183 height 9
click at [301, 76] on icon at bounding box center [303, 75] width 6 height 6
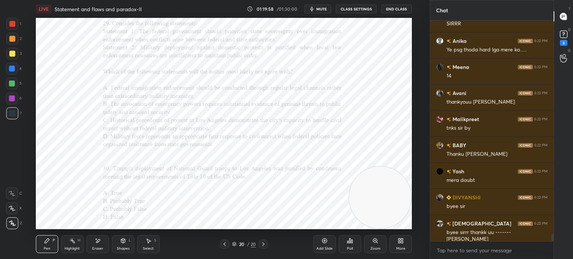
scroll to position [6777, 0]
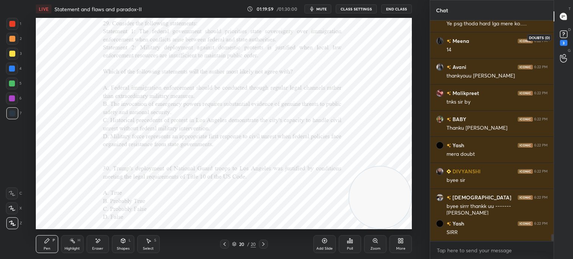
click at [563, 35] on rect at bounding box center [562, 34] width 7 height 7
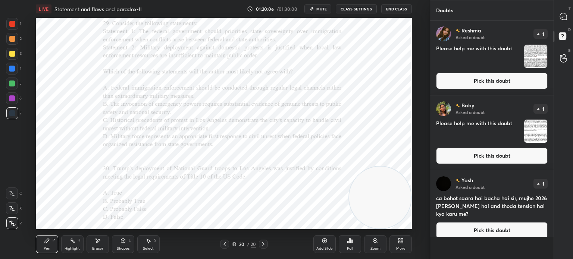
click at [472, 222] on button "Pick this doubt" at bounding box center [491, 230] width 111 height 16
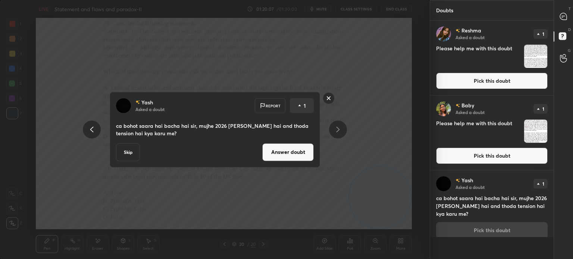
click at [286, 149] on button "Answer doubt" at bounding box center [287, 152] width 51 height 18
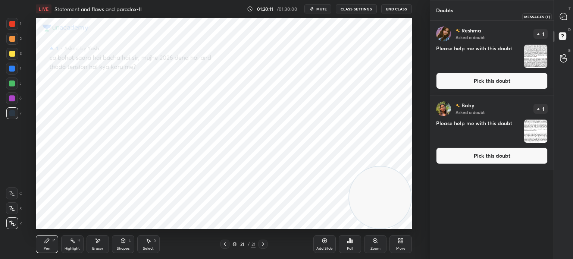
click at [563, 15] on icon at bounding box center [562, 16] width 7 height 7
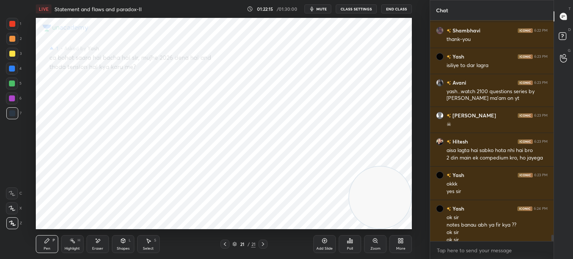
scroll to position [7314, 0]
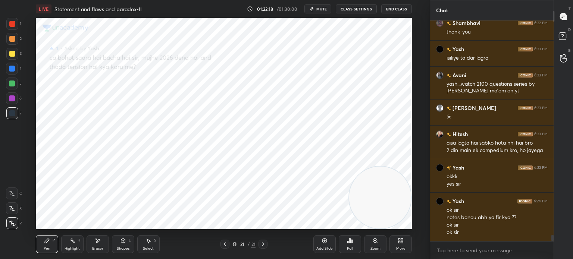
click at [399, 7] on button "End Class" at bounding box center [396, 8] width 31 height 9
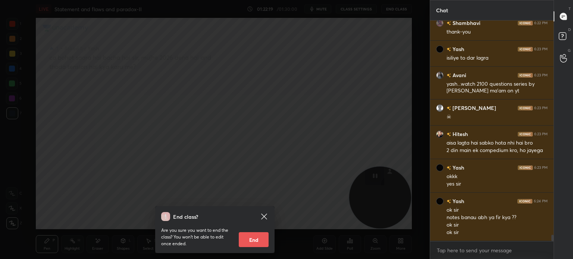
scroll to position [7321, 0]
click at [256, 238] on button "End" at bounding box center [254, 239] width 30 height 15
type textarea "x"
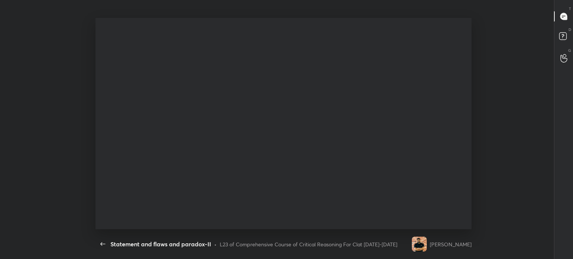
scroll to position [211, 475]
